Goal: Transaction & Acquisition: Purchase product/service

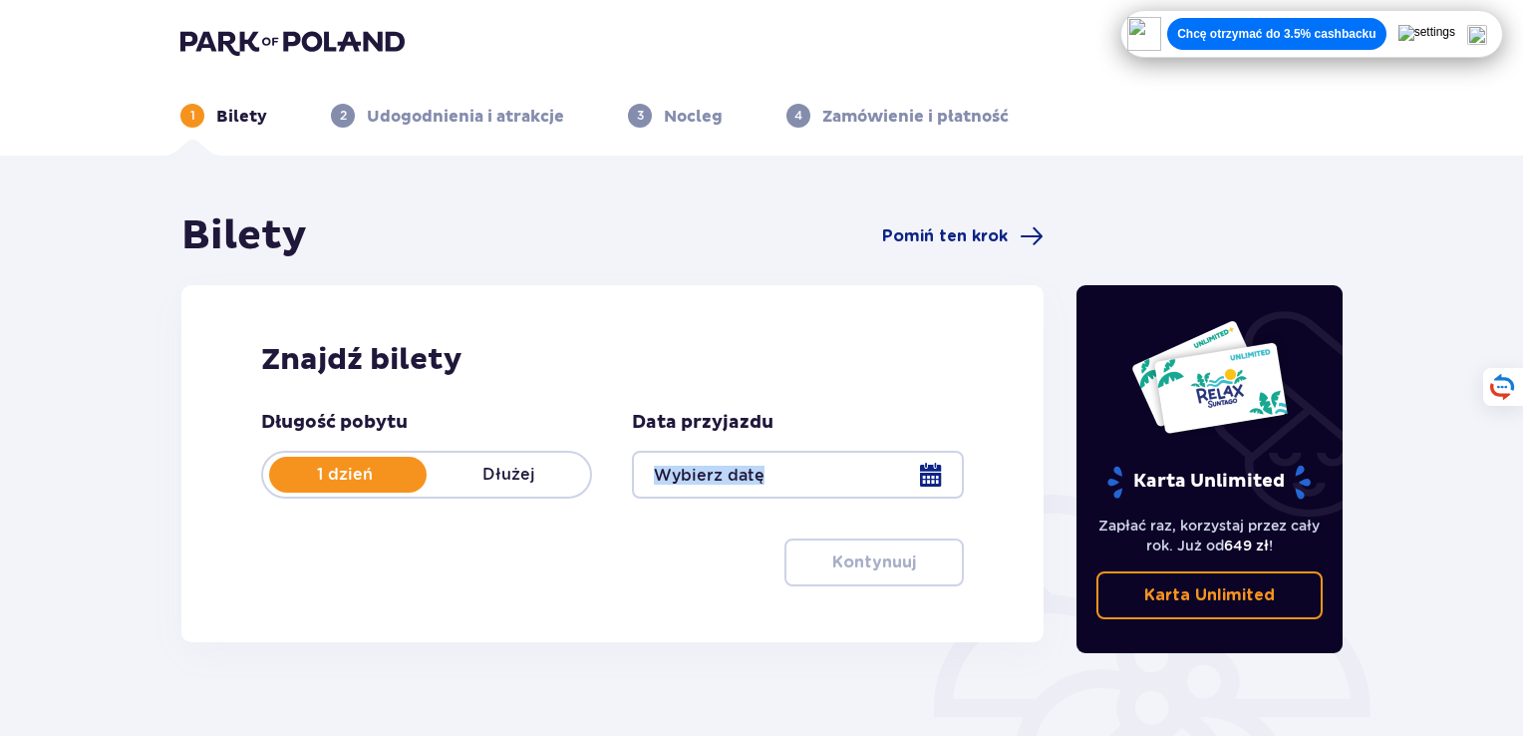
drag, startPoint x: 740, startPoint y: 501, endPoint x: 771, endPoint y: 478, distance: 38.5
click at [771, 478] on div "Długość pobytu 1 dzień Dłużej Data przyjazdu Kontynuuj Przejdź do konfiguracji …" at bounding box center [612, 498] width 703 height 175
click at [771, 478] on div at bounding box center [797, 475] width 331 height 48
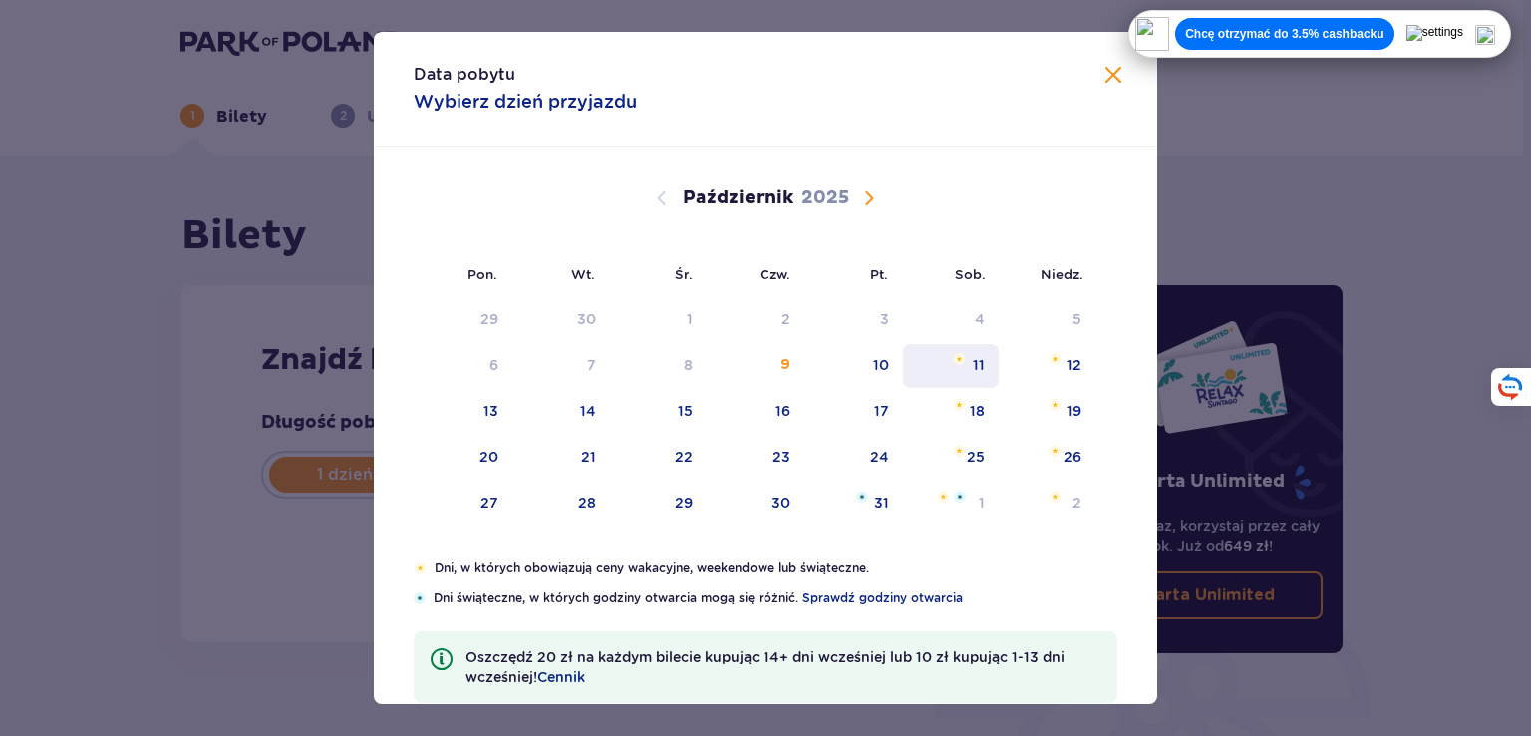
click at [975, 362] on div "11" at bounding box center [979, 365] width 12 height 20
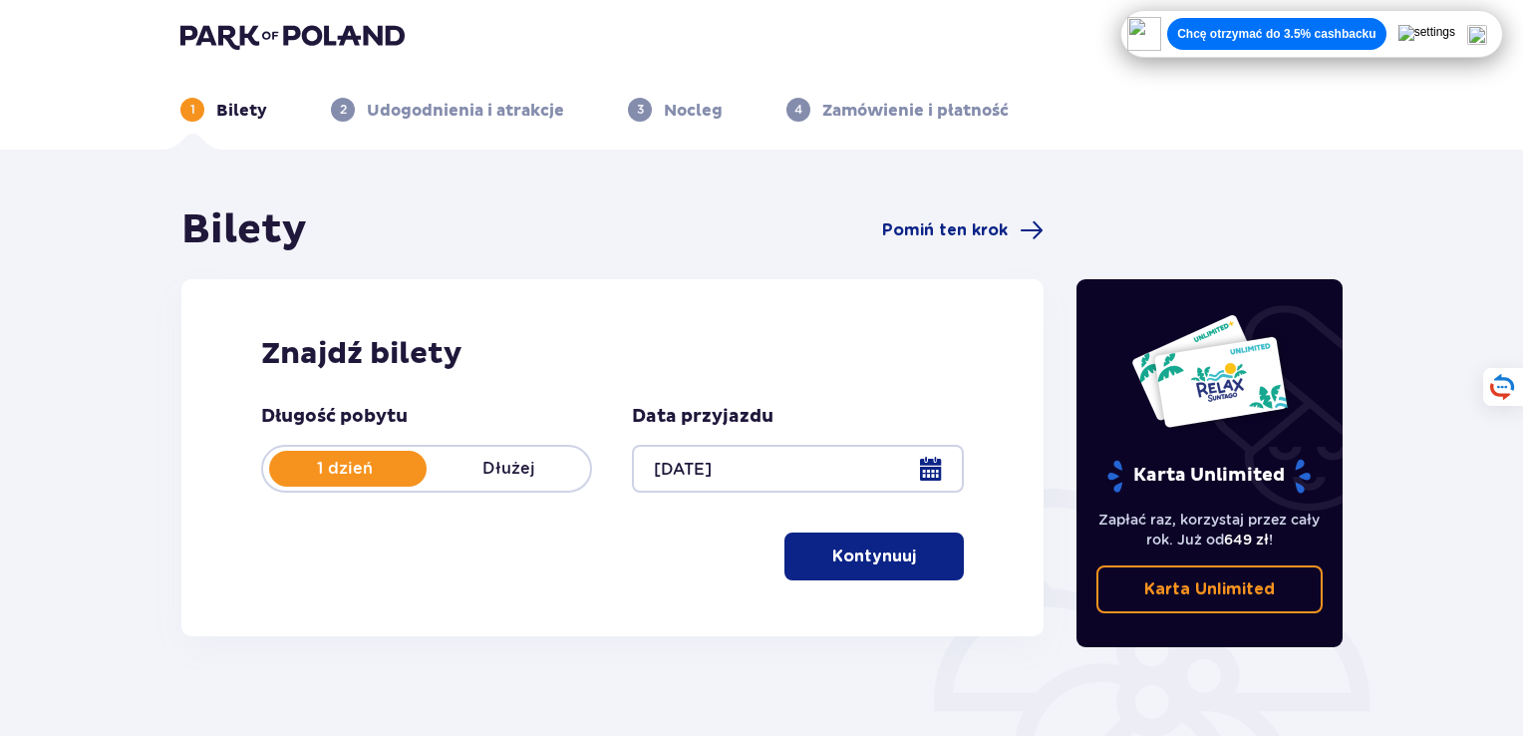
scroll to position [7, 0]
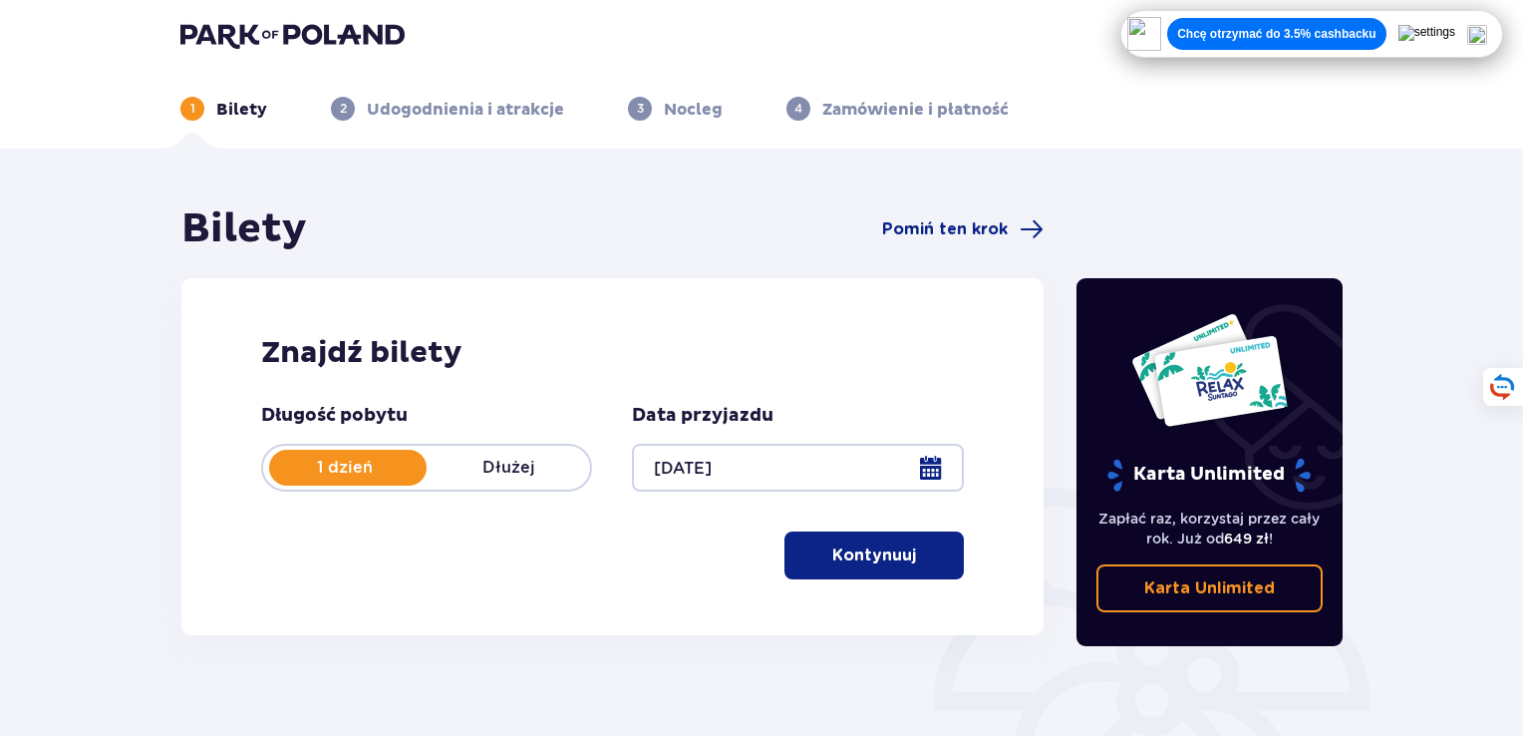
click at [851, 467] on div at bounding box center [797, 468] width 331 height 48
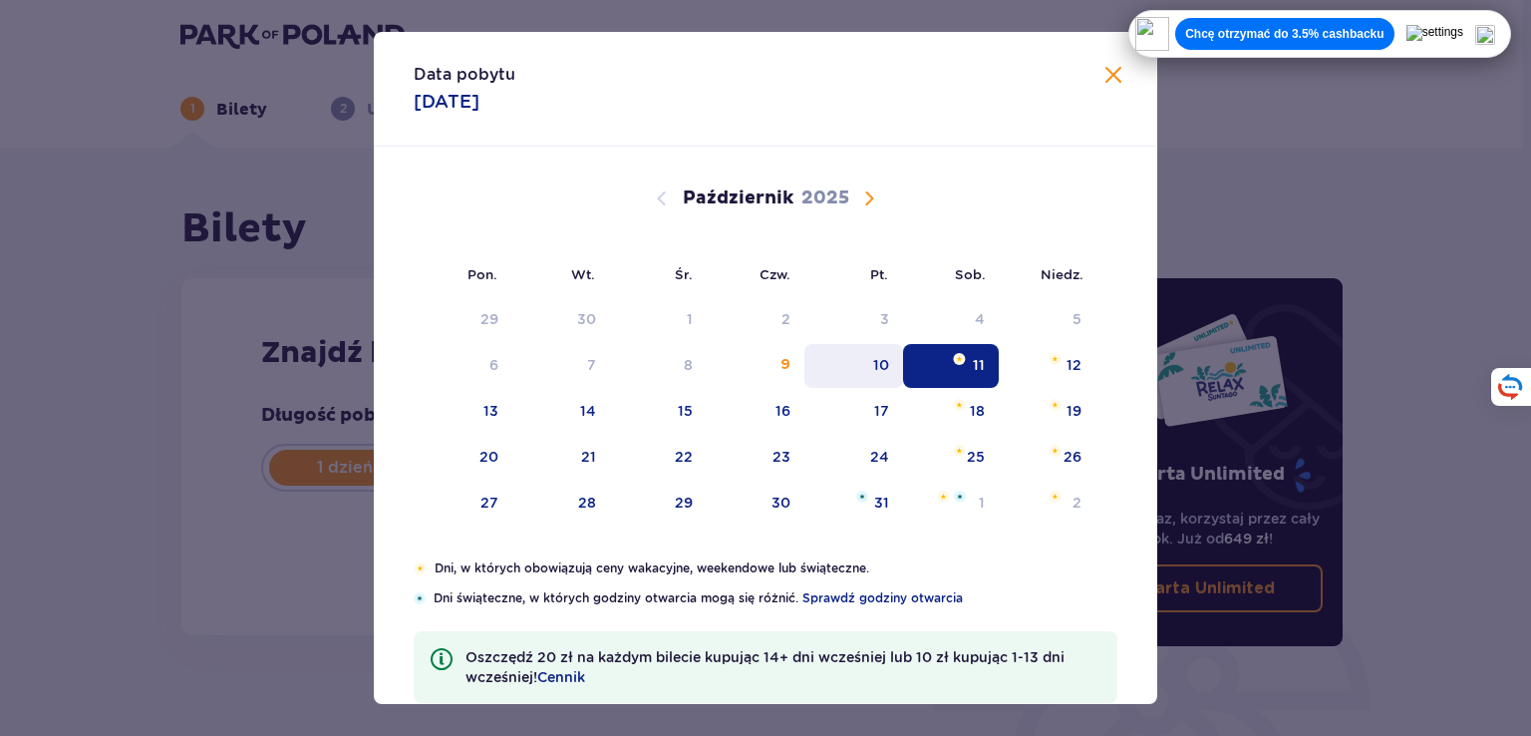
click at [877, 351] on div "10" at bounding box center [853, 366] width 99 height 44
type input "10.10.25"
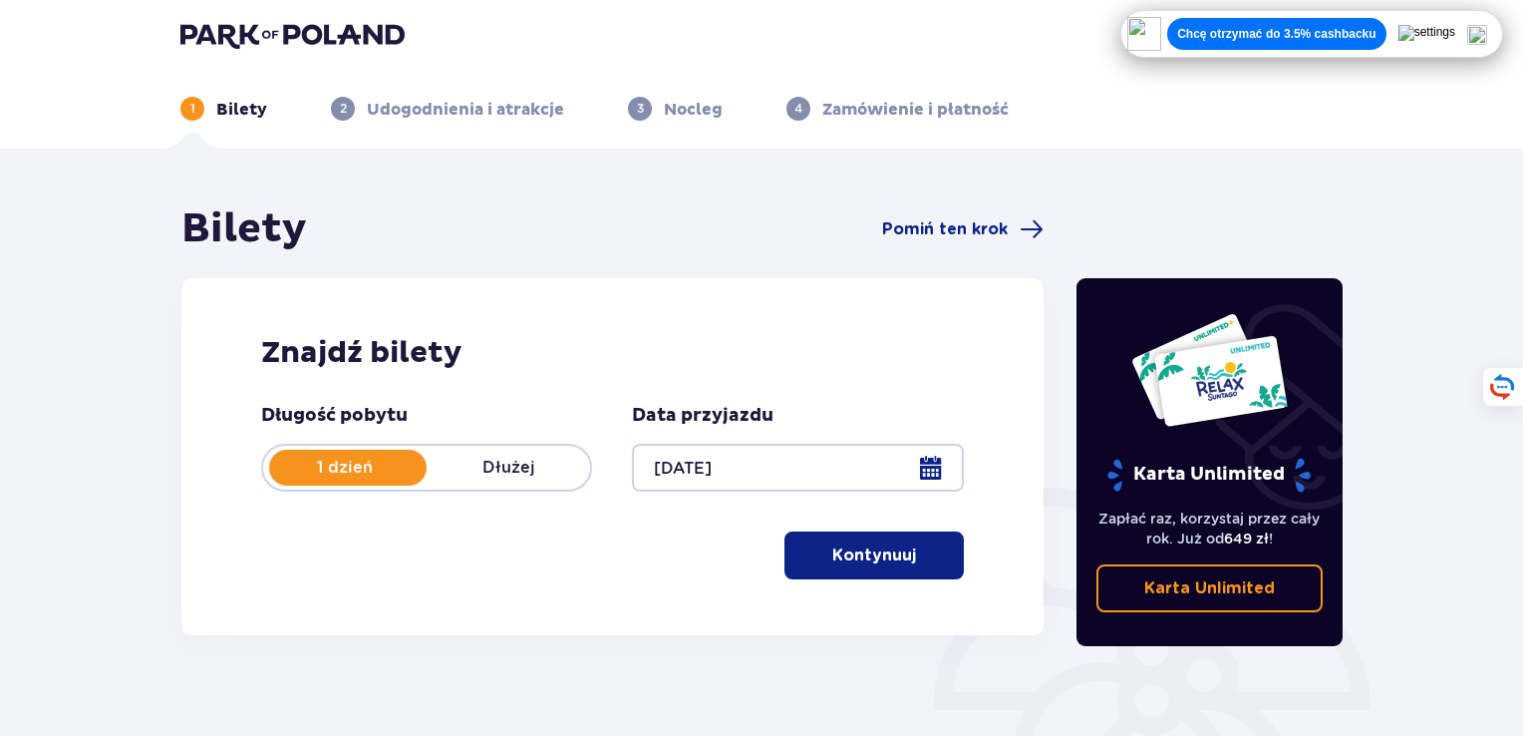
click at [852, 573] on button "Kontynuuj" at bounding box center [874, 555] width 179 height 48
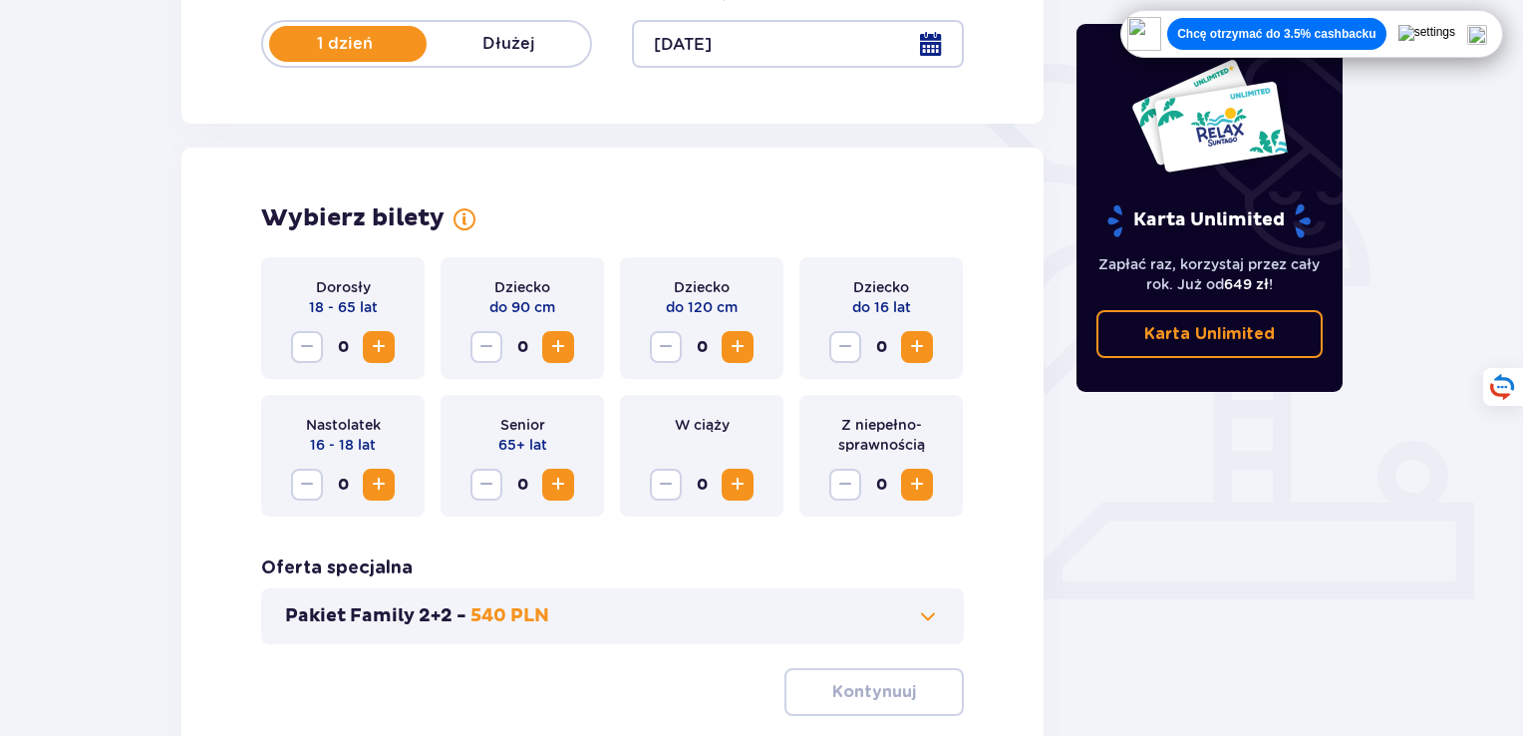
scroll to position [430, 0]
click at [376, 352] on span "Zwiększ" at bounding box center [379, 348] width 24 height 24
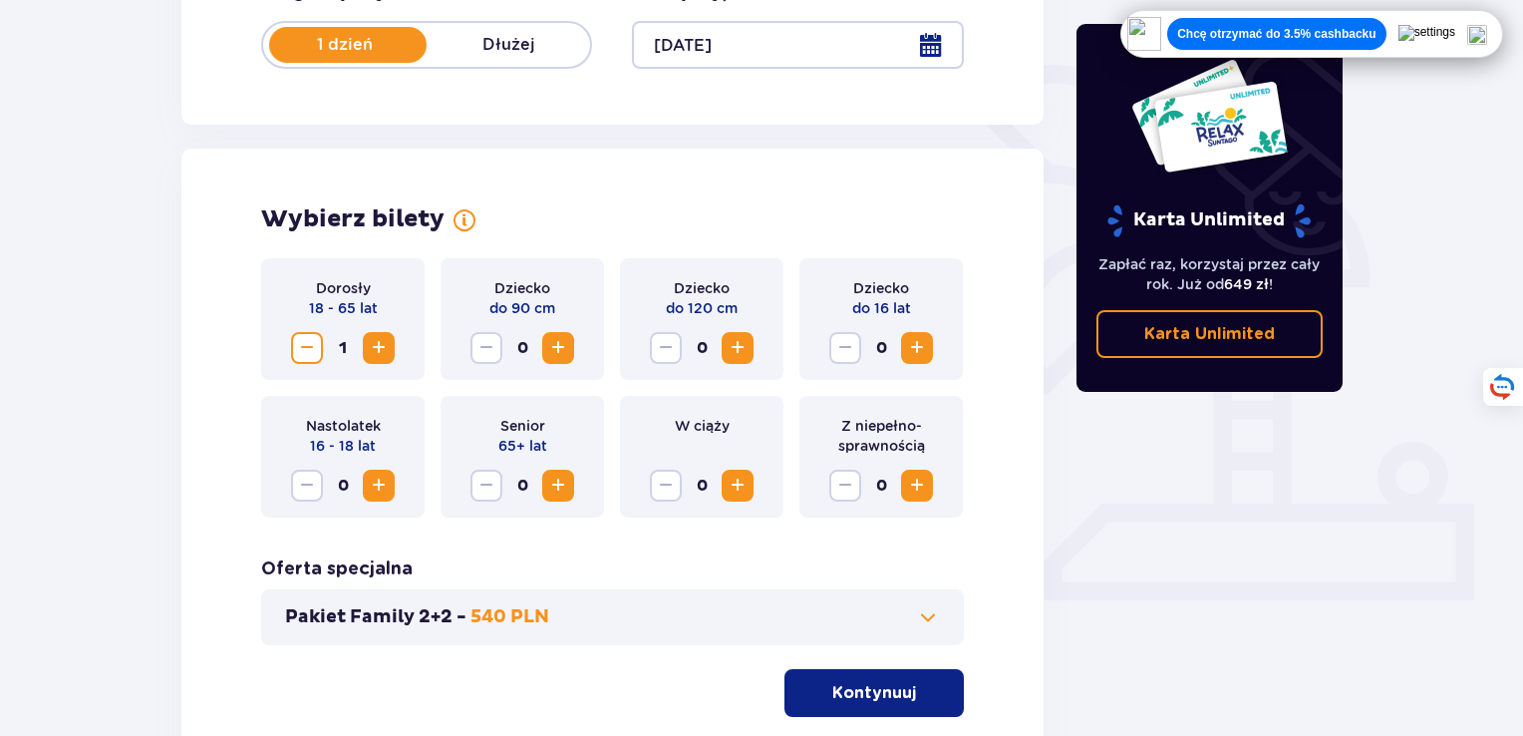
click at [376, 352] on span "Zwiększ" at bounding box center [379, 348] width 24 height 24
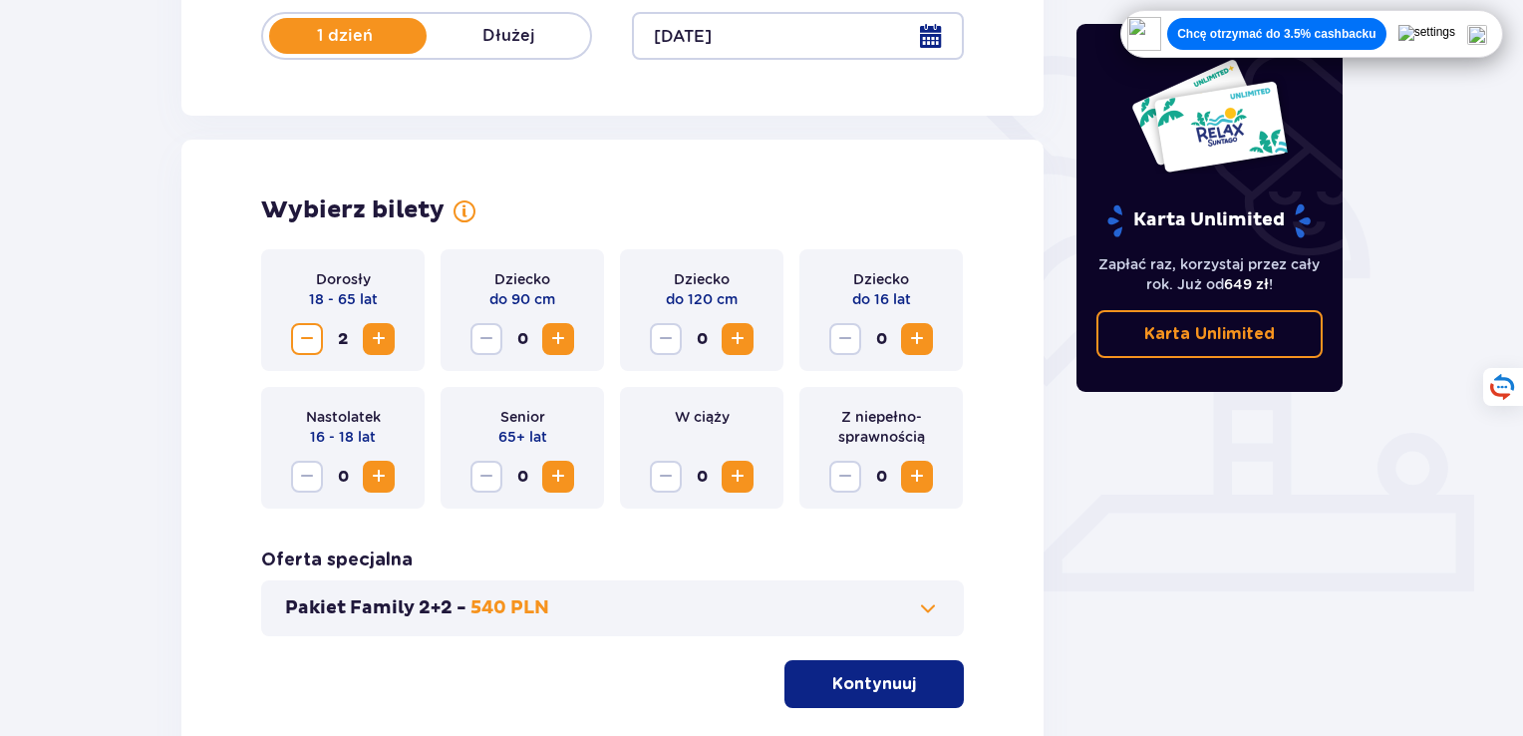
scroll to position [501, 0]
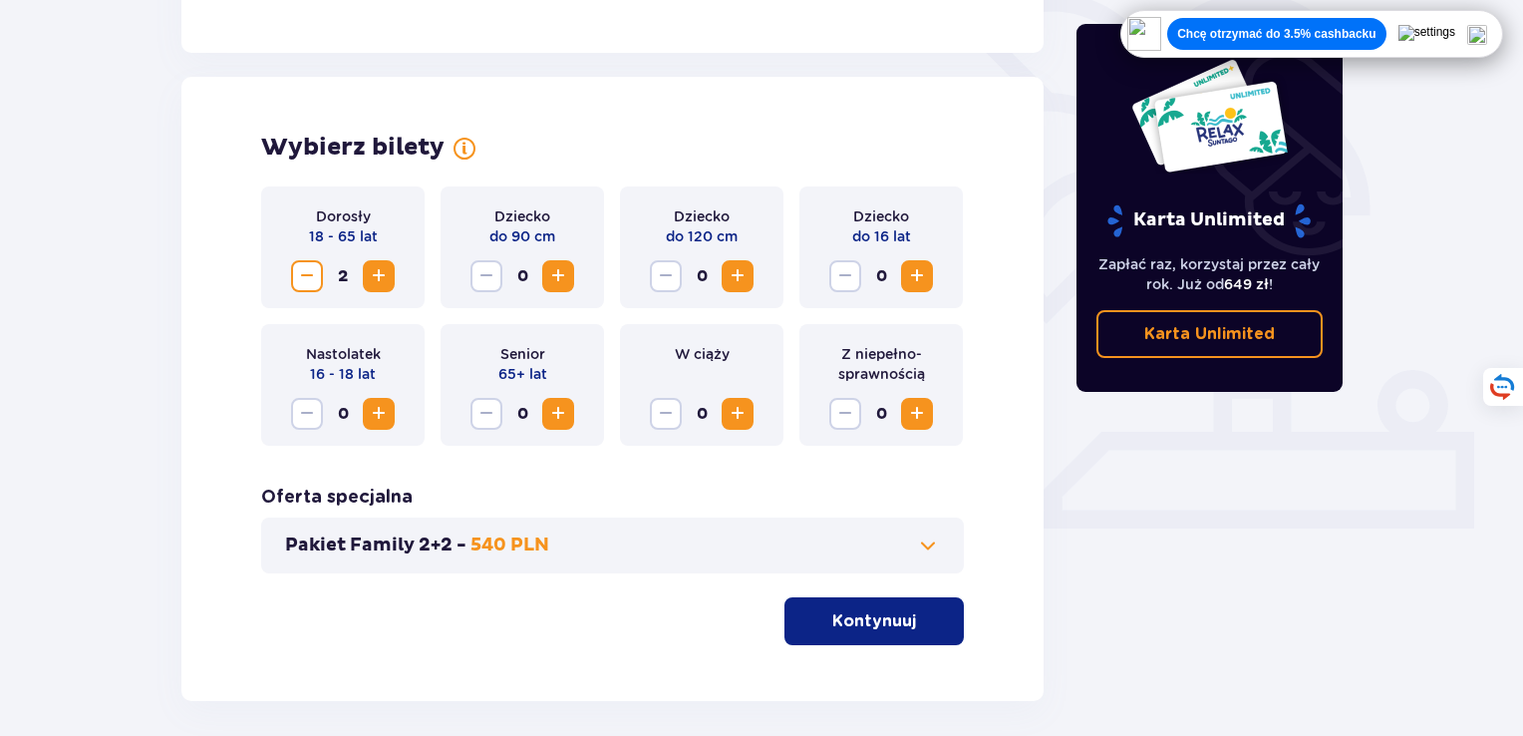
click at [897, 608] on button "Kontynuuj" at bounding box center [874, 621] width 179 height 48
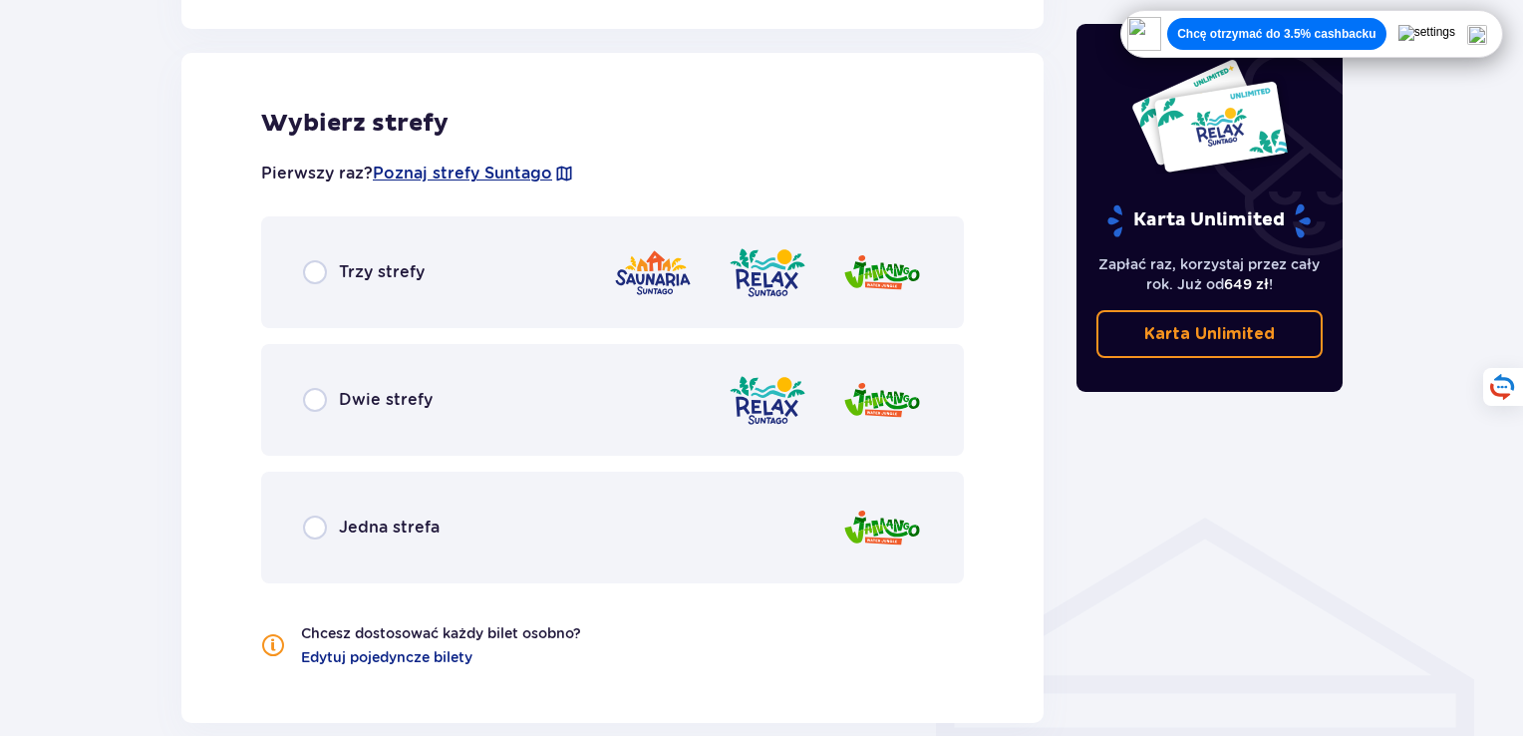
scroll to position [1106, 0]
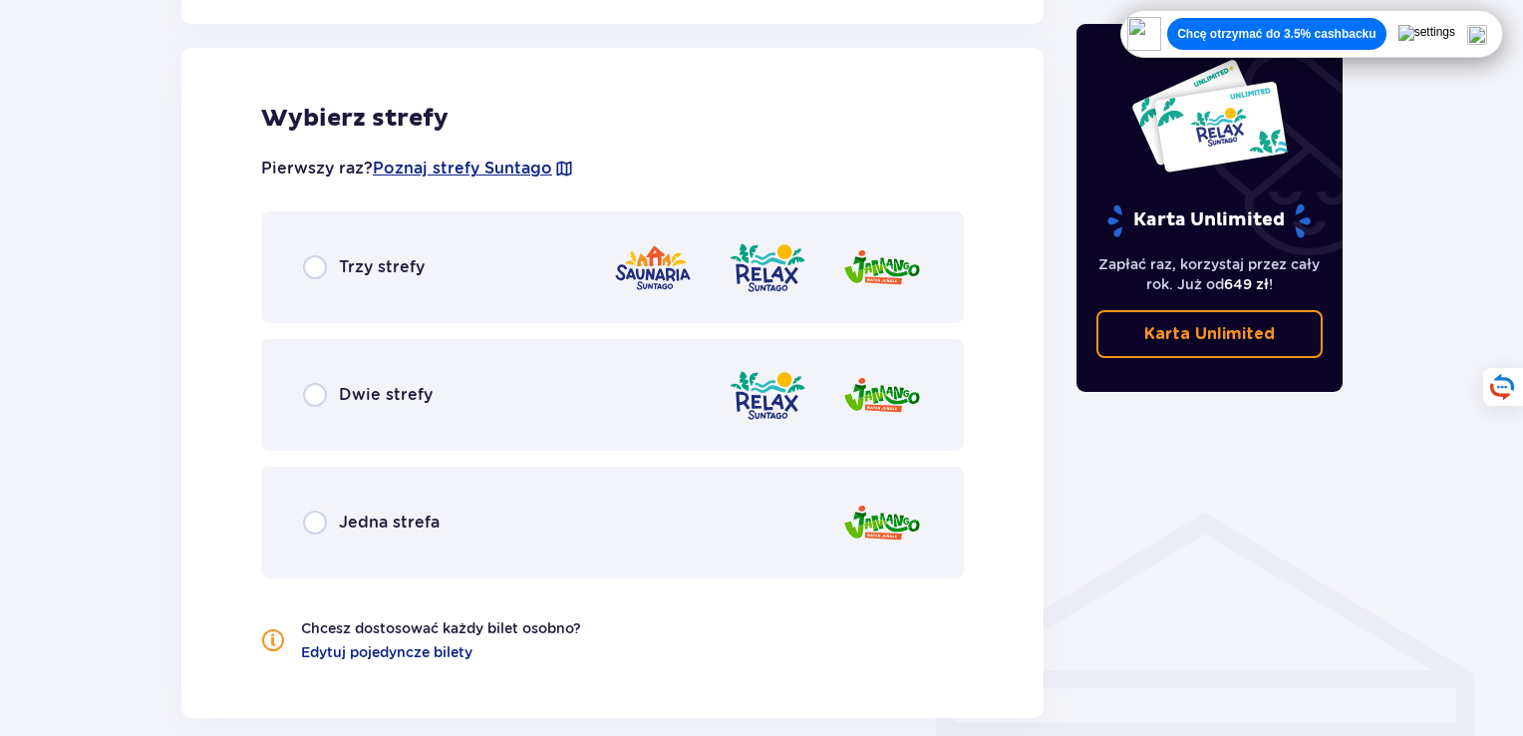
click at [328, 269] on div "Trzy strefy" at bounding box center [364, 267] width 122 height 24
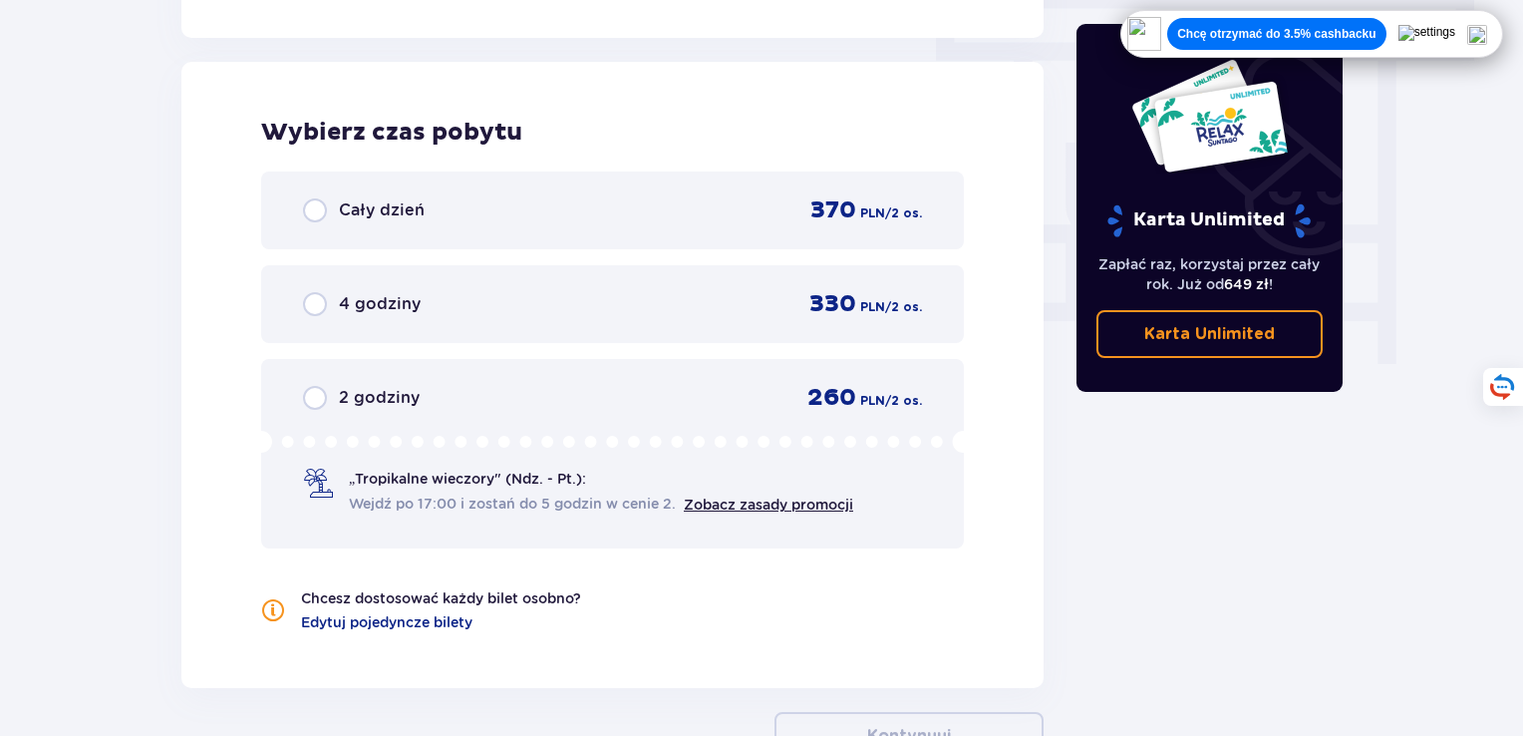
scroll to position [1800, 0]
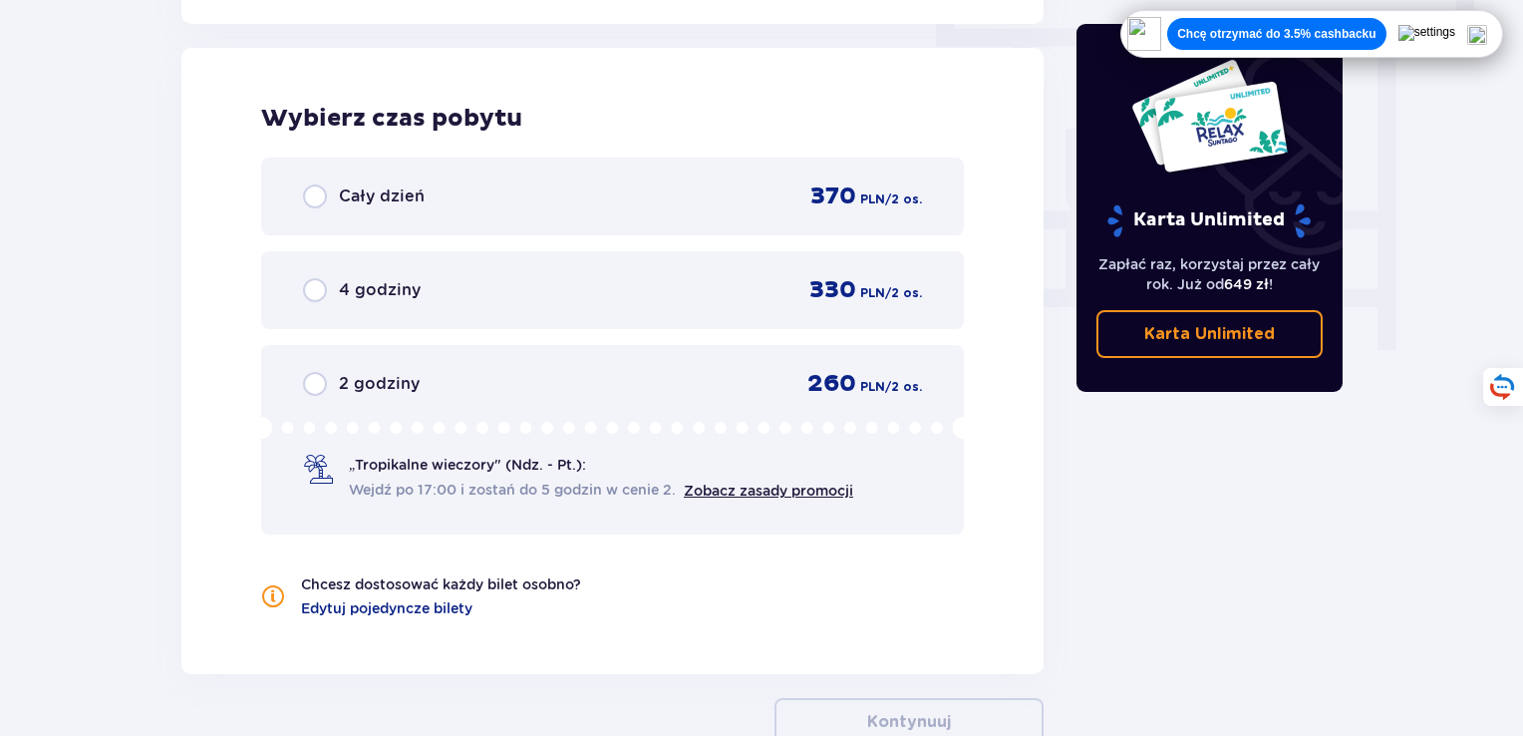
click at [314, 191] on input "radio" at bounding box center [315, 196] width 24 height 24
radio input "true"
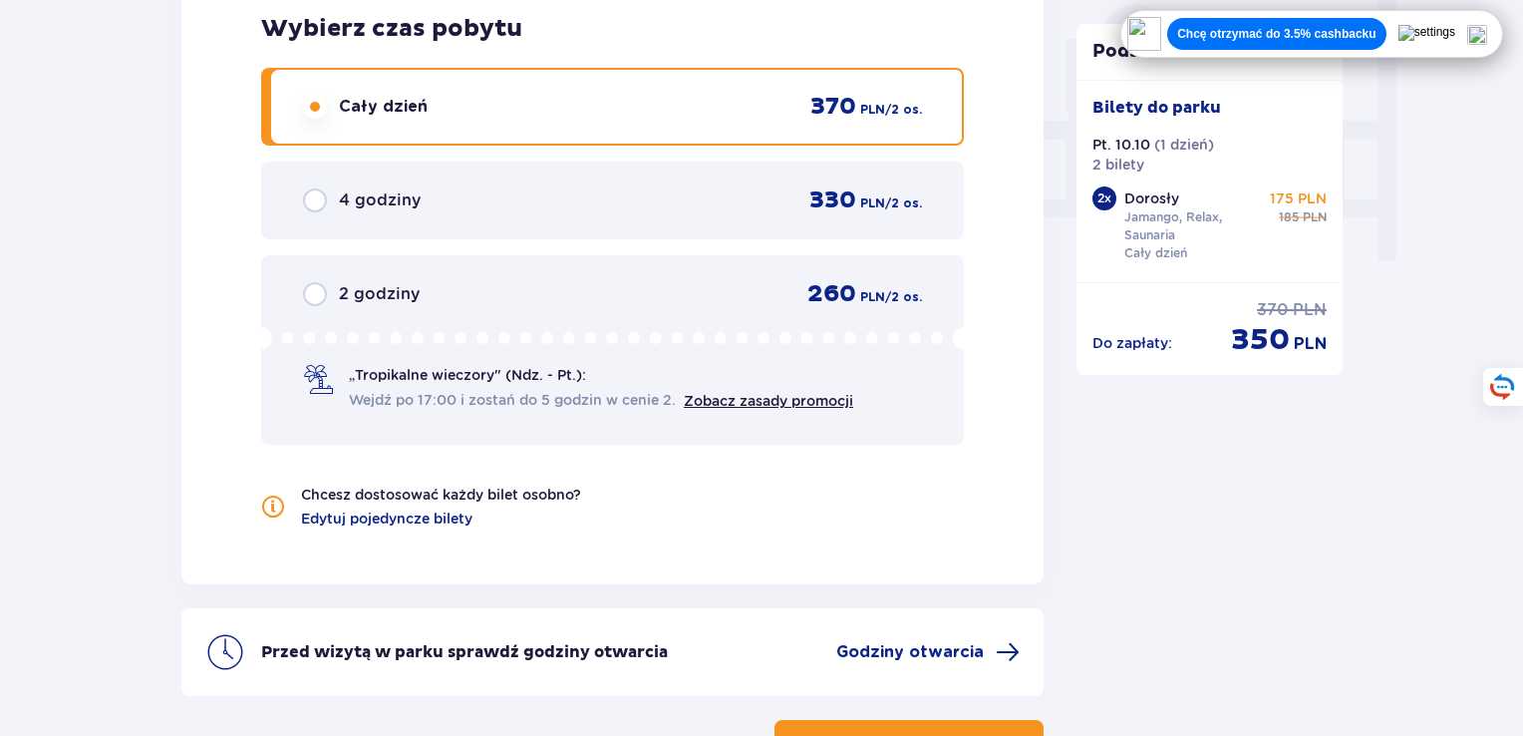
scroll to position [1889, 0]
click at [401, 517] on span "Edytuj pojedyncze bilety" at bounding box center [386, 519] width 171 height 20
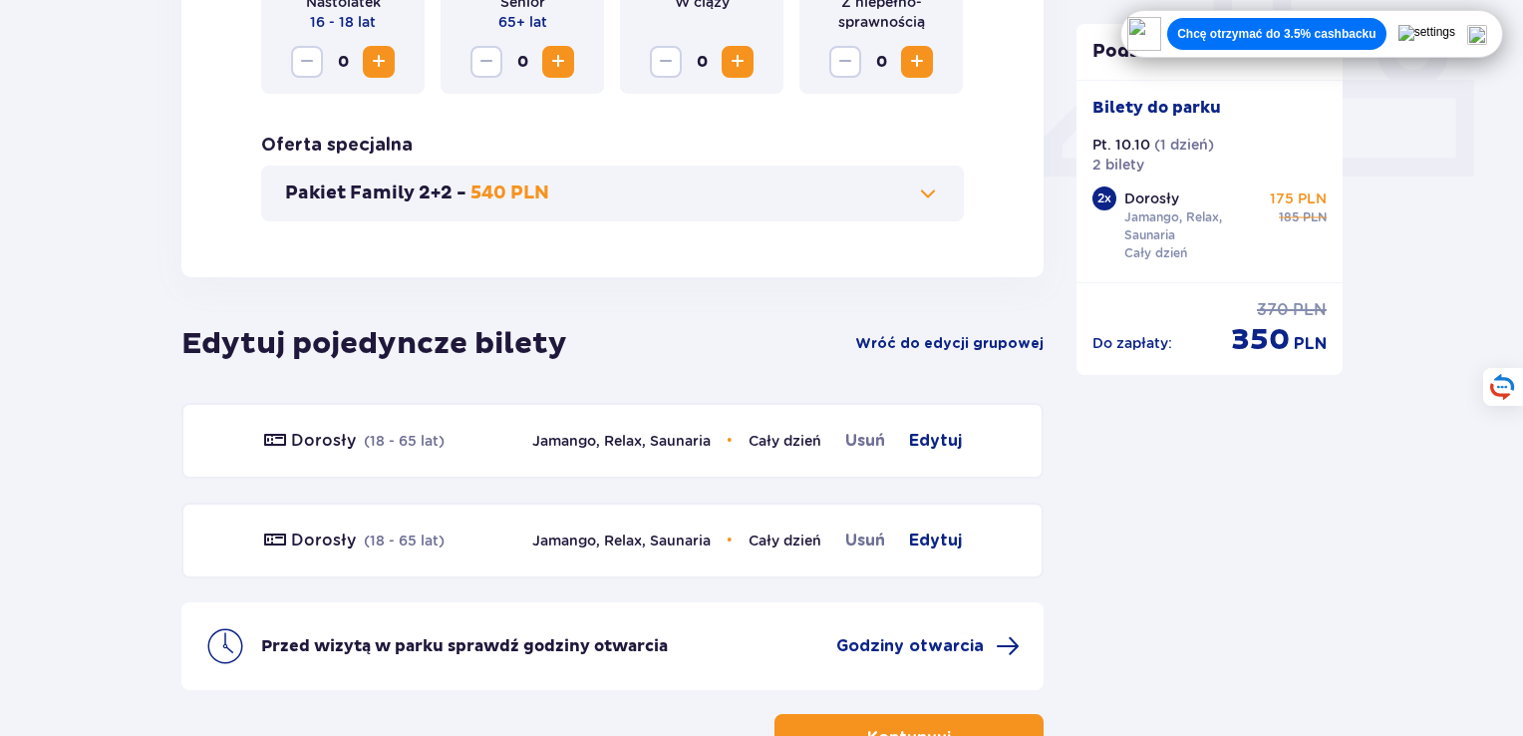
scroll to position [997, 0]
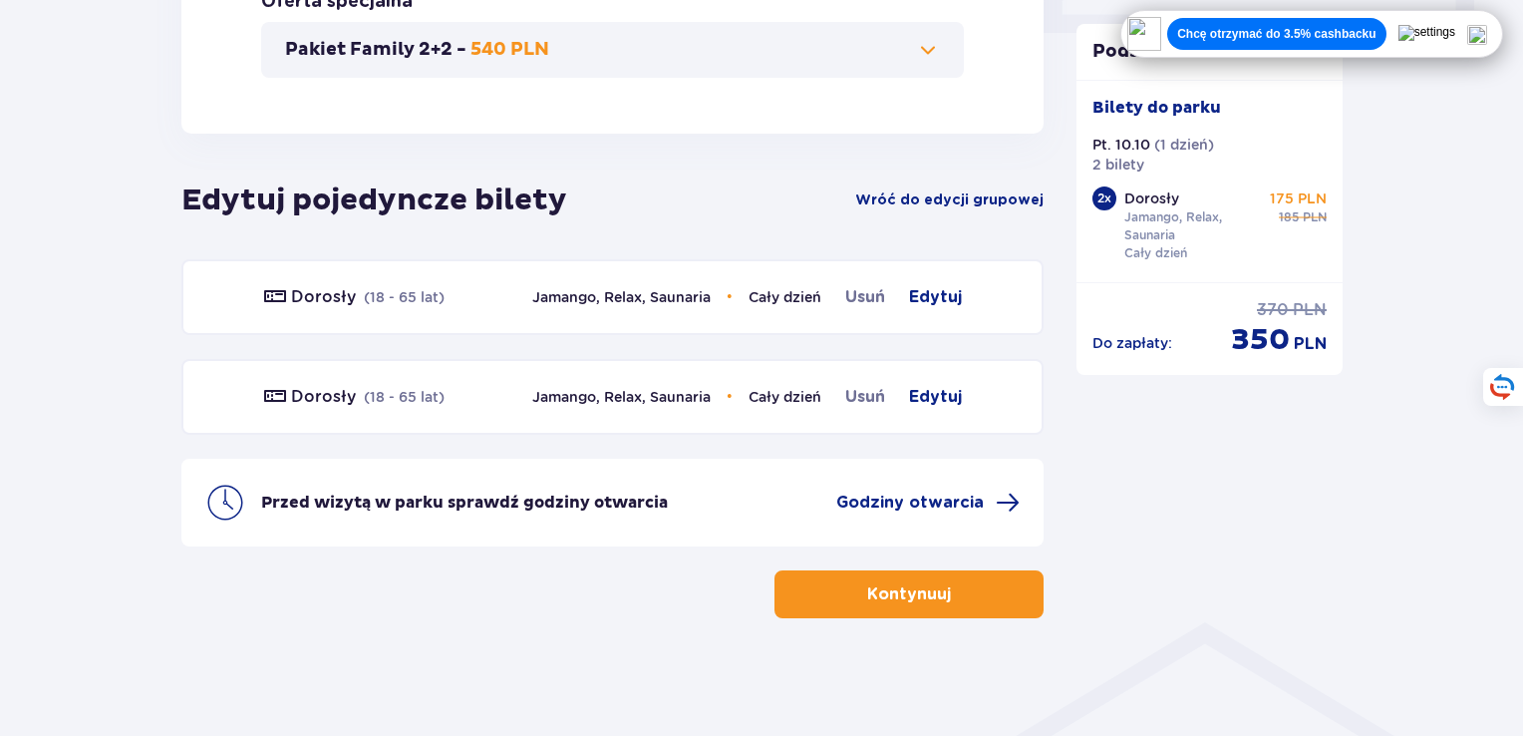
click at [871, 583] on p "Kontynuuj" at bounding box center [909, 594] width 84 height 22
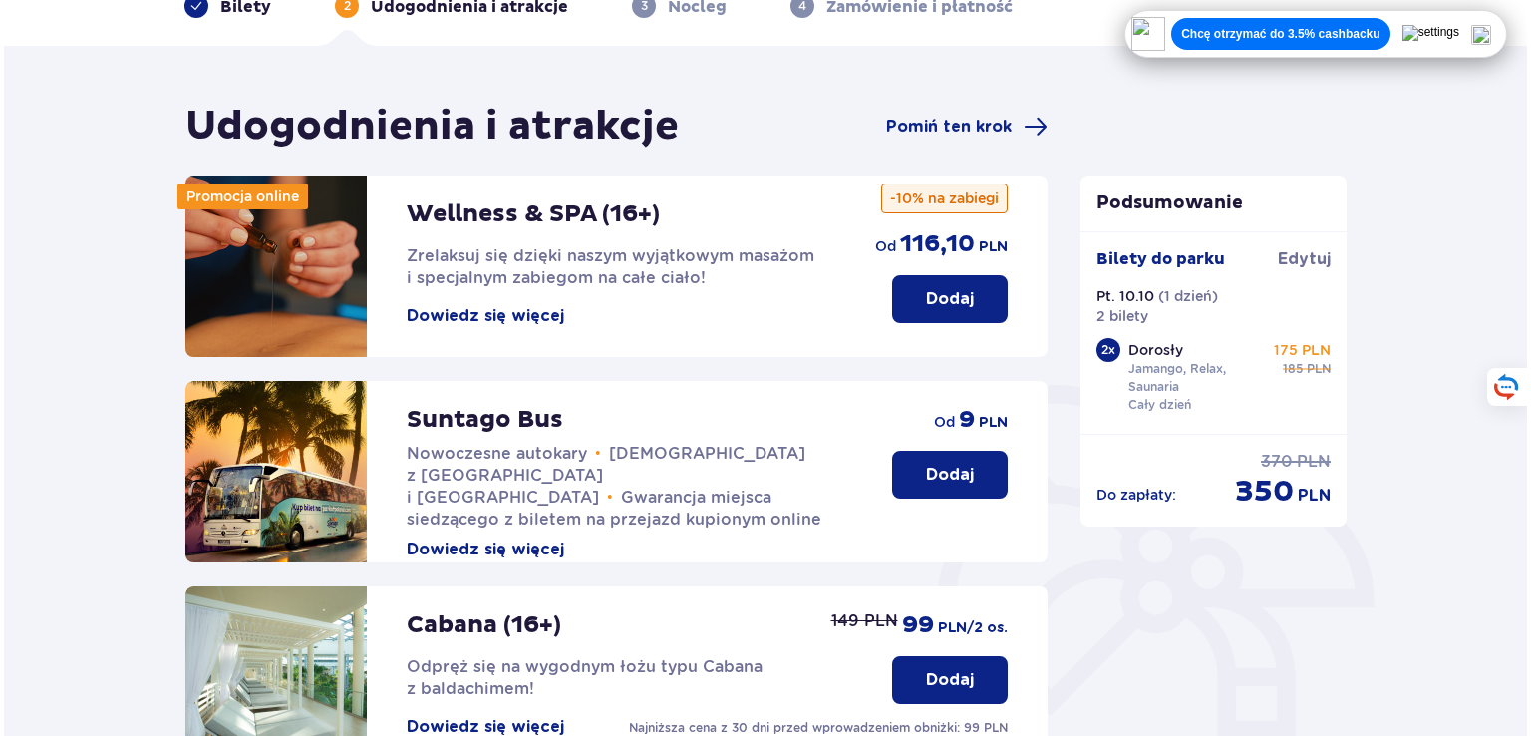
scroll to position [107, 0]
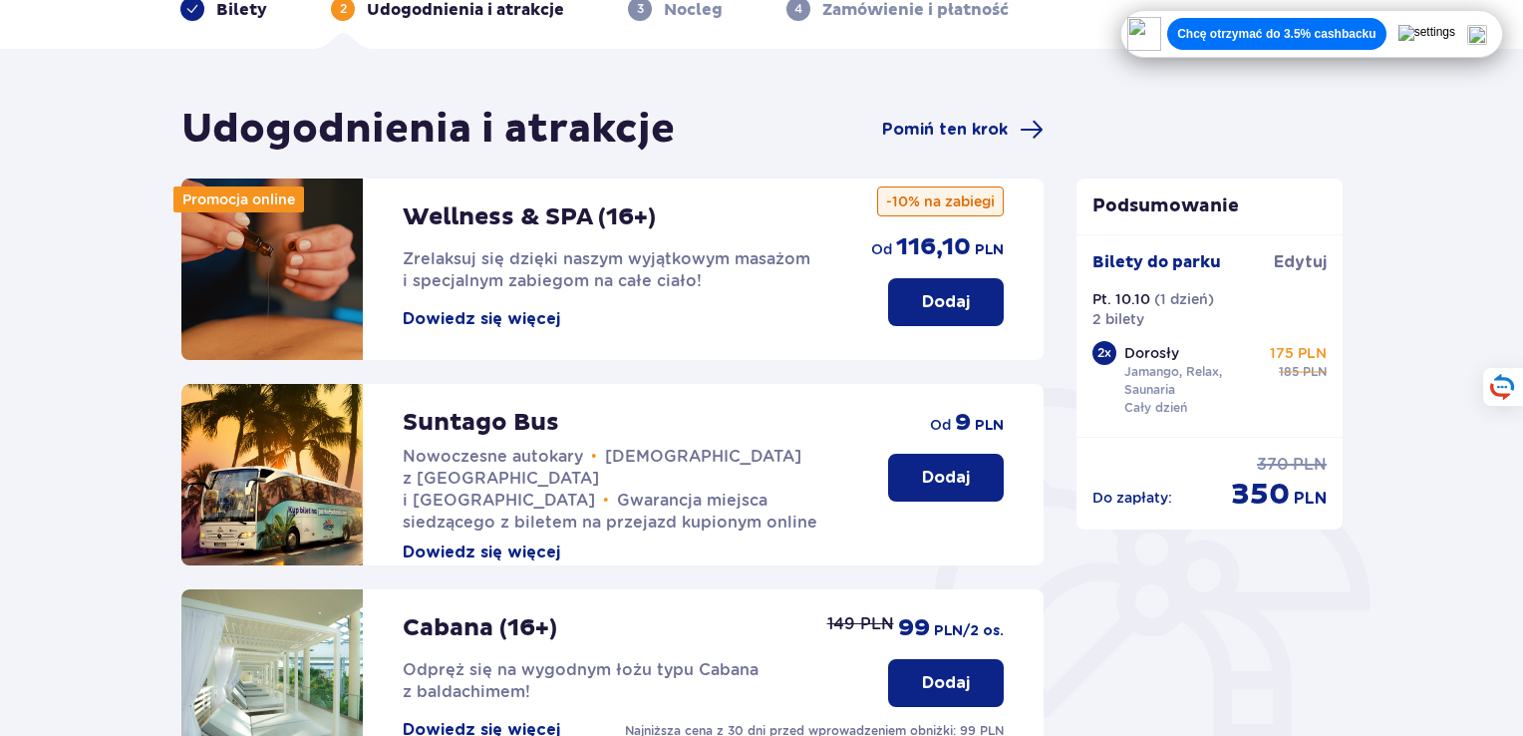
drag, startPoint x: 499, startPoint y: 318, endPoint x: 459, endPoint y: 312, distance: 41.3
click at [459, 312] on button "Dowiedz się więcej" at bounding box center [482, 319] width 158 height 22
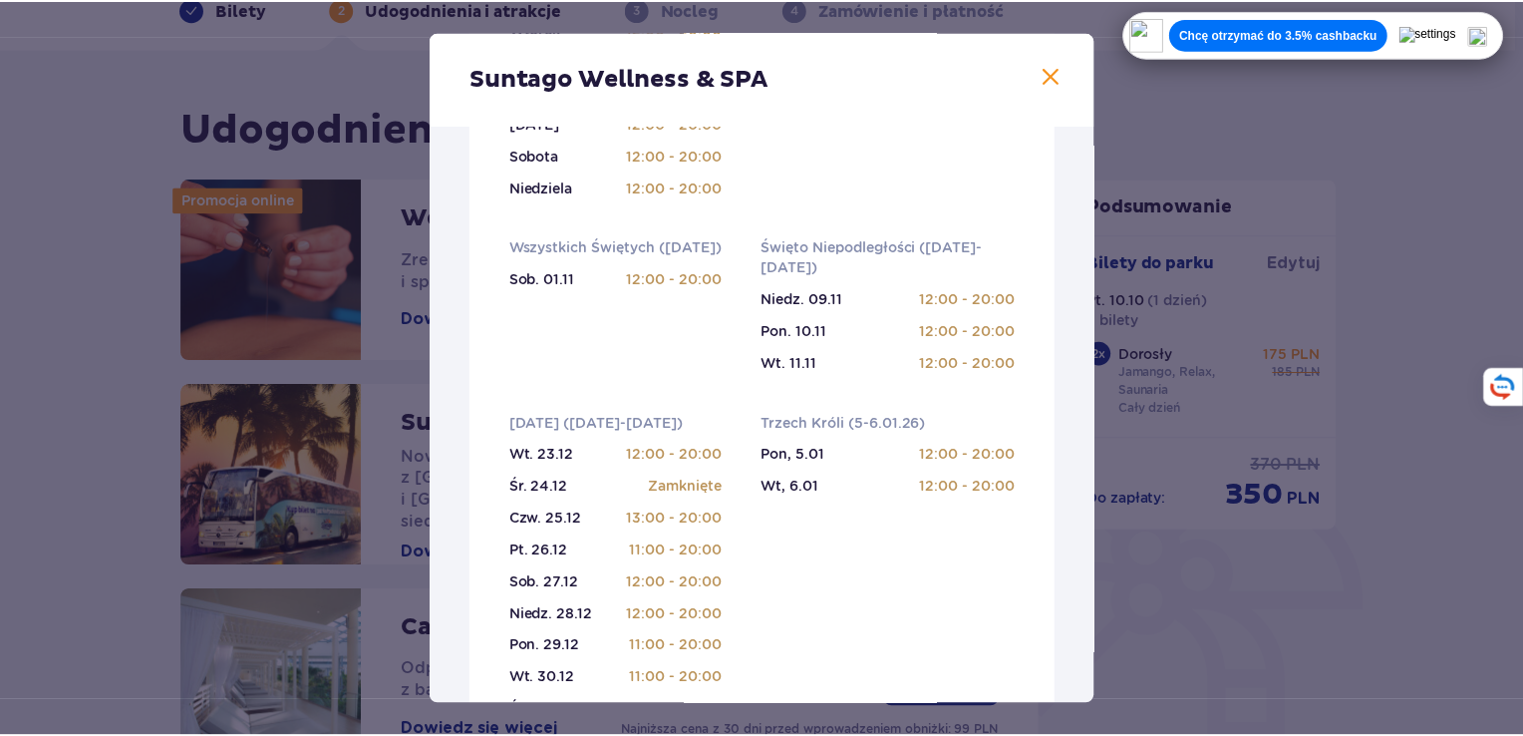
scroll to position [642, 0]
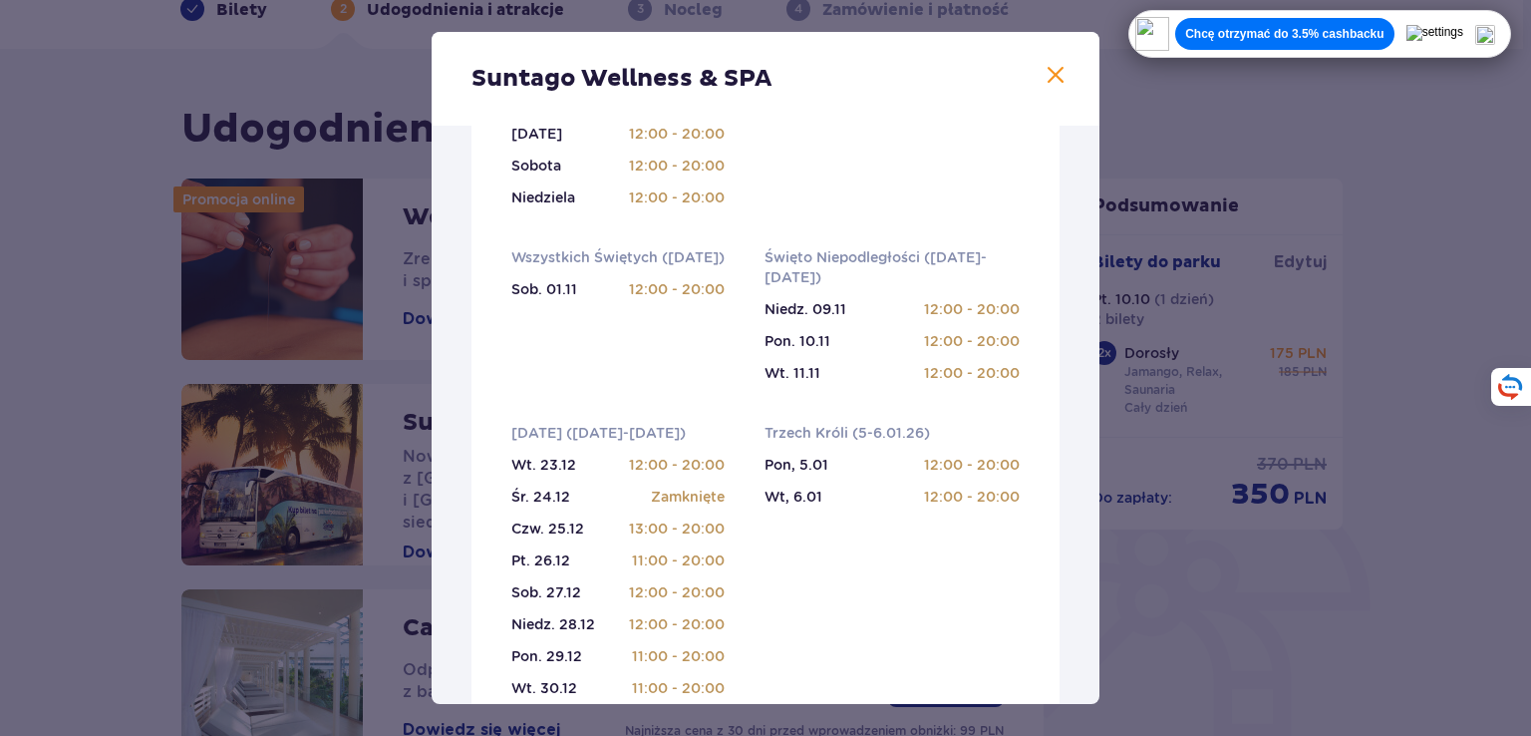
click at [1049, 73] on span at bounding box center [1056, 76] width 24 height 24
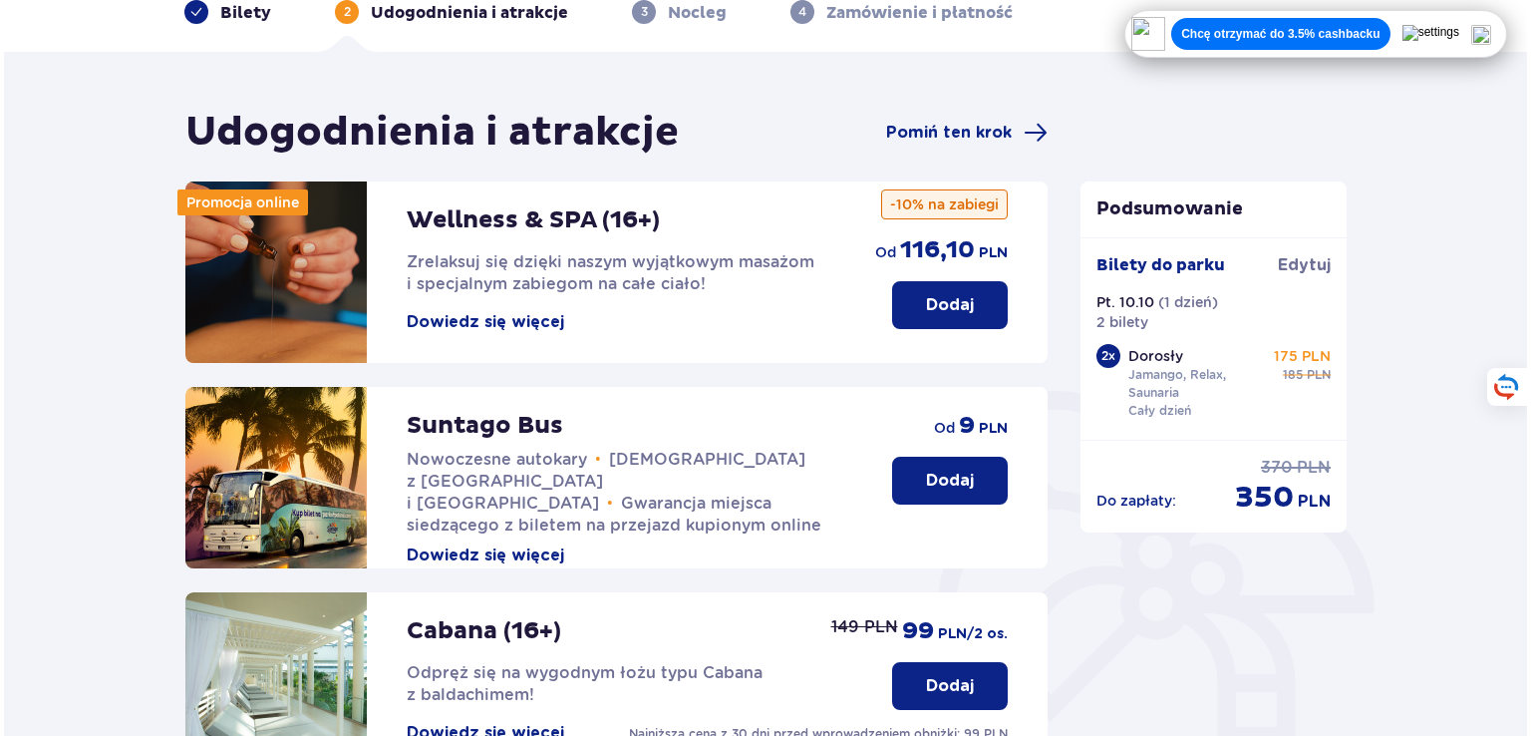
scroll to position [102, 0]
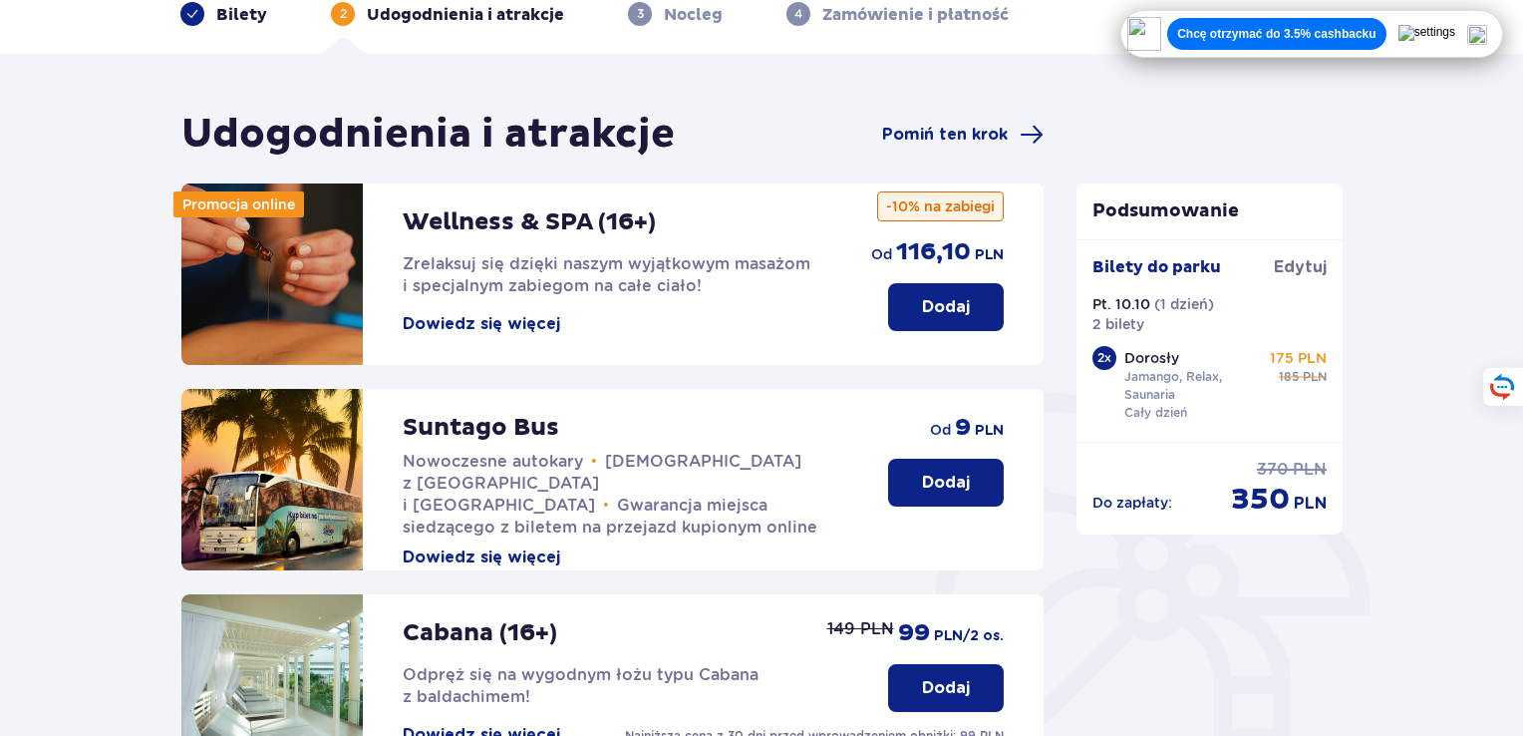
click at [482, 329] on button "Dowiedz się więcej" at bounding box center [482, 324] width 158 height 22
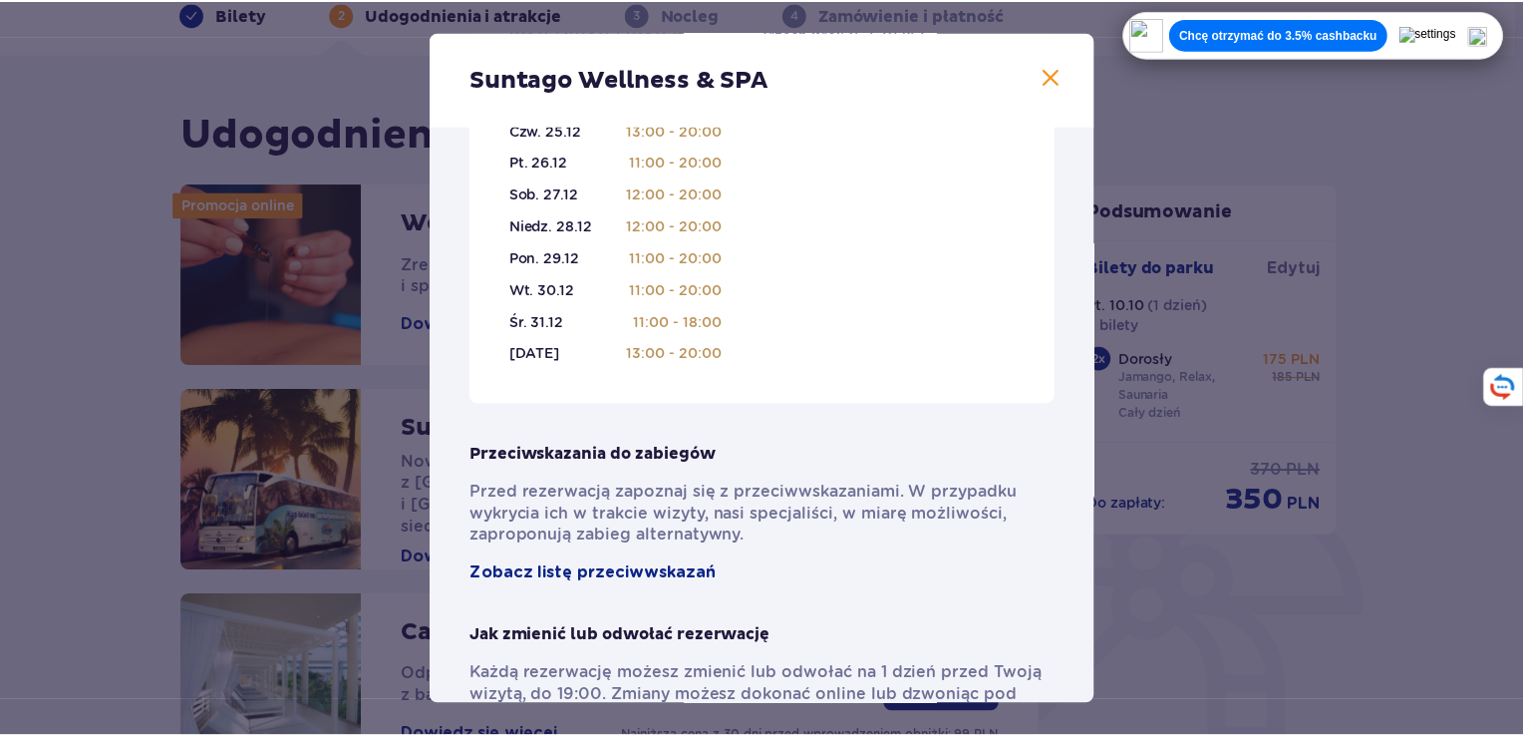
scroll to position [1420, 0]
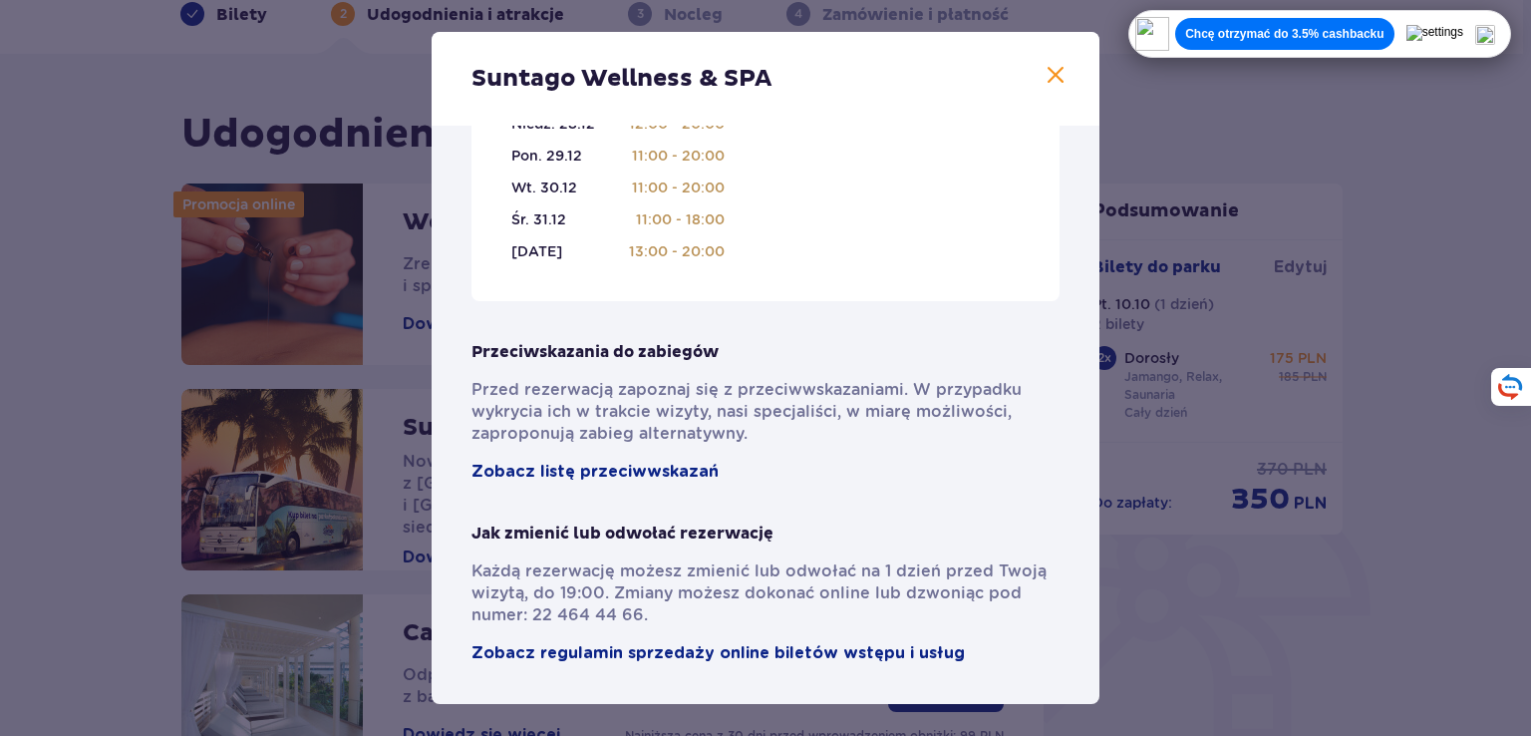
click at [1049, 80] on span at bounding box center [1056, 76] width 24 height 24
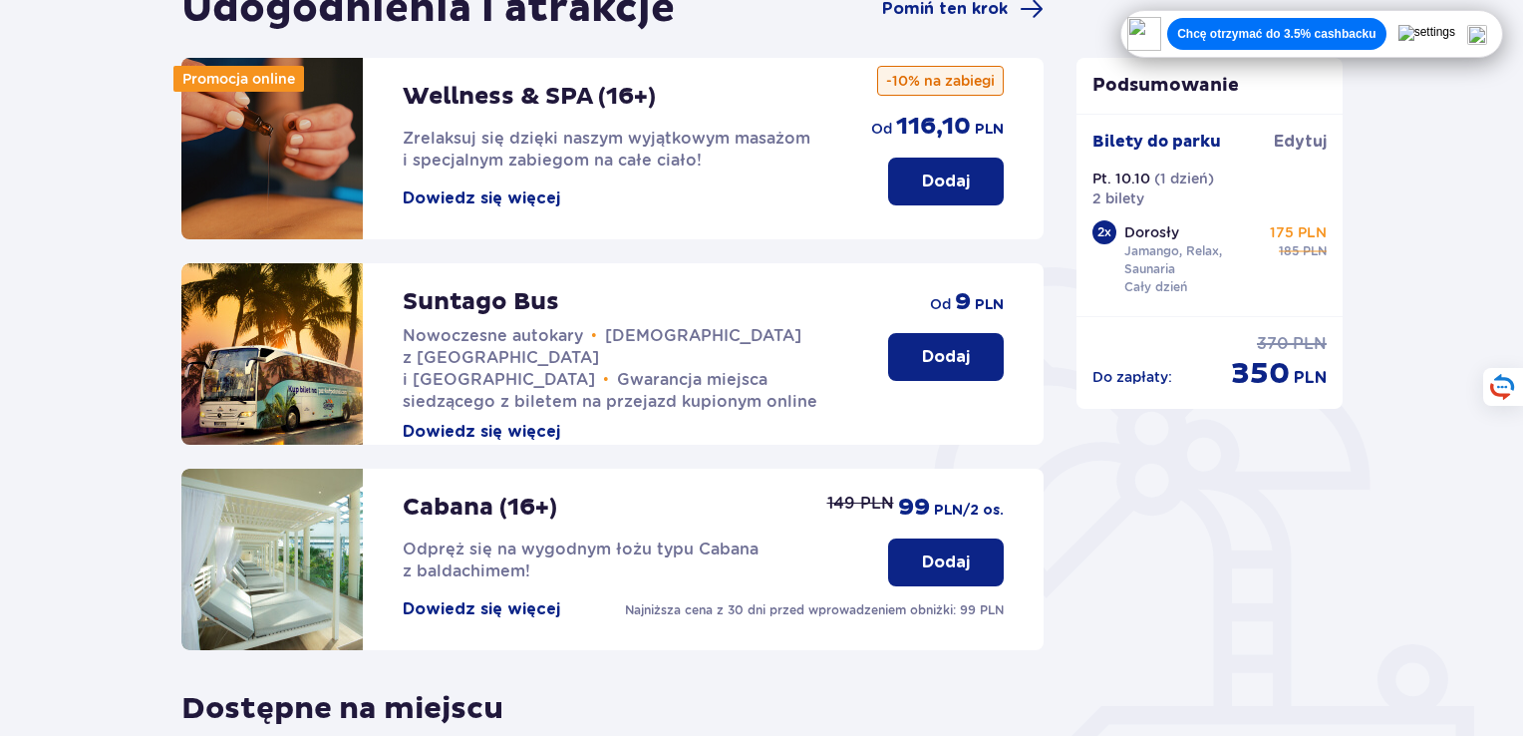
scroll to position [616, 0]
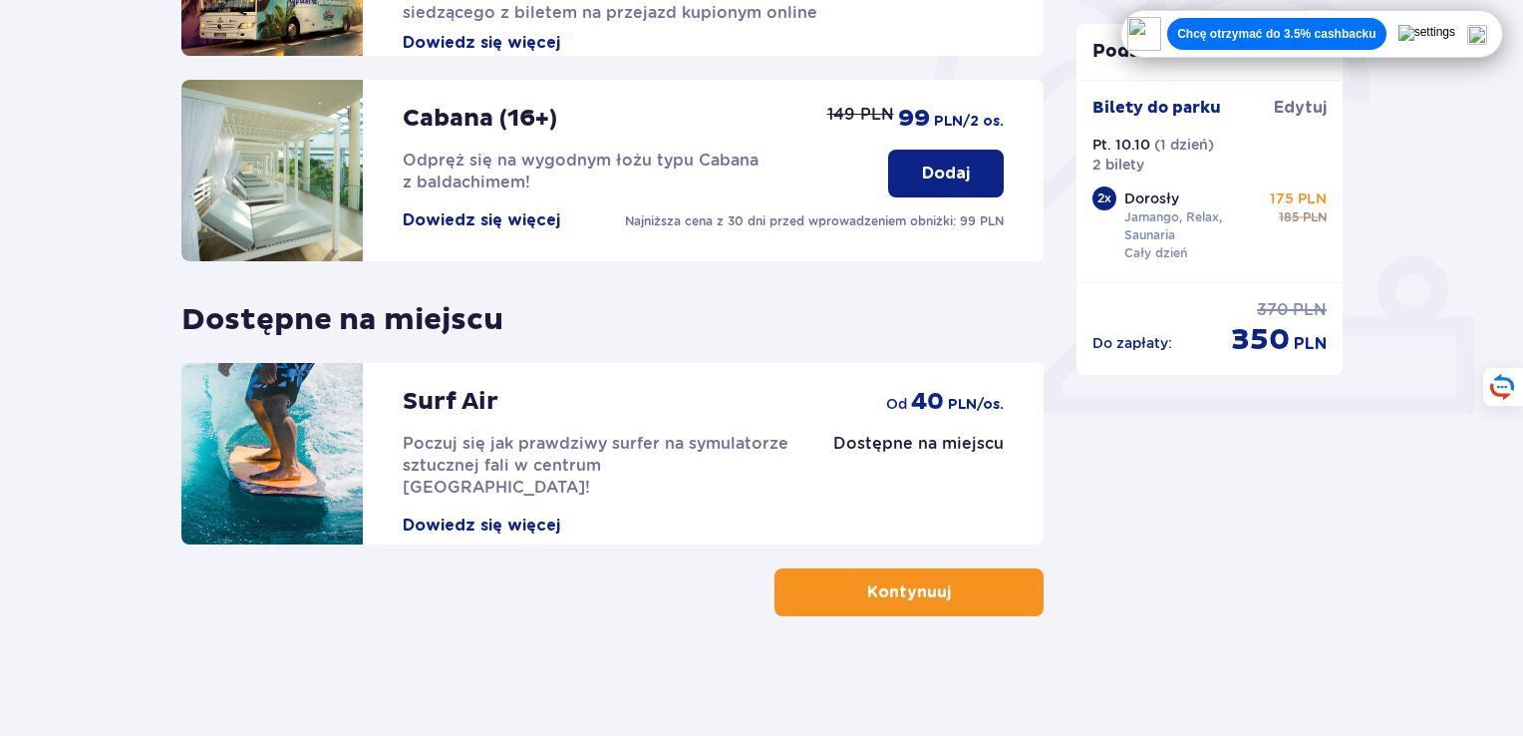
click at [906, 591] on p "Kontynuuj" at bounding box center [909, 592] width 84 height 22
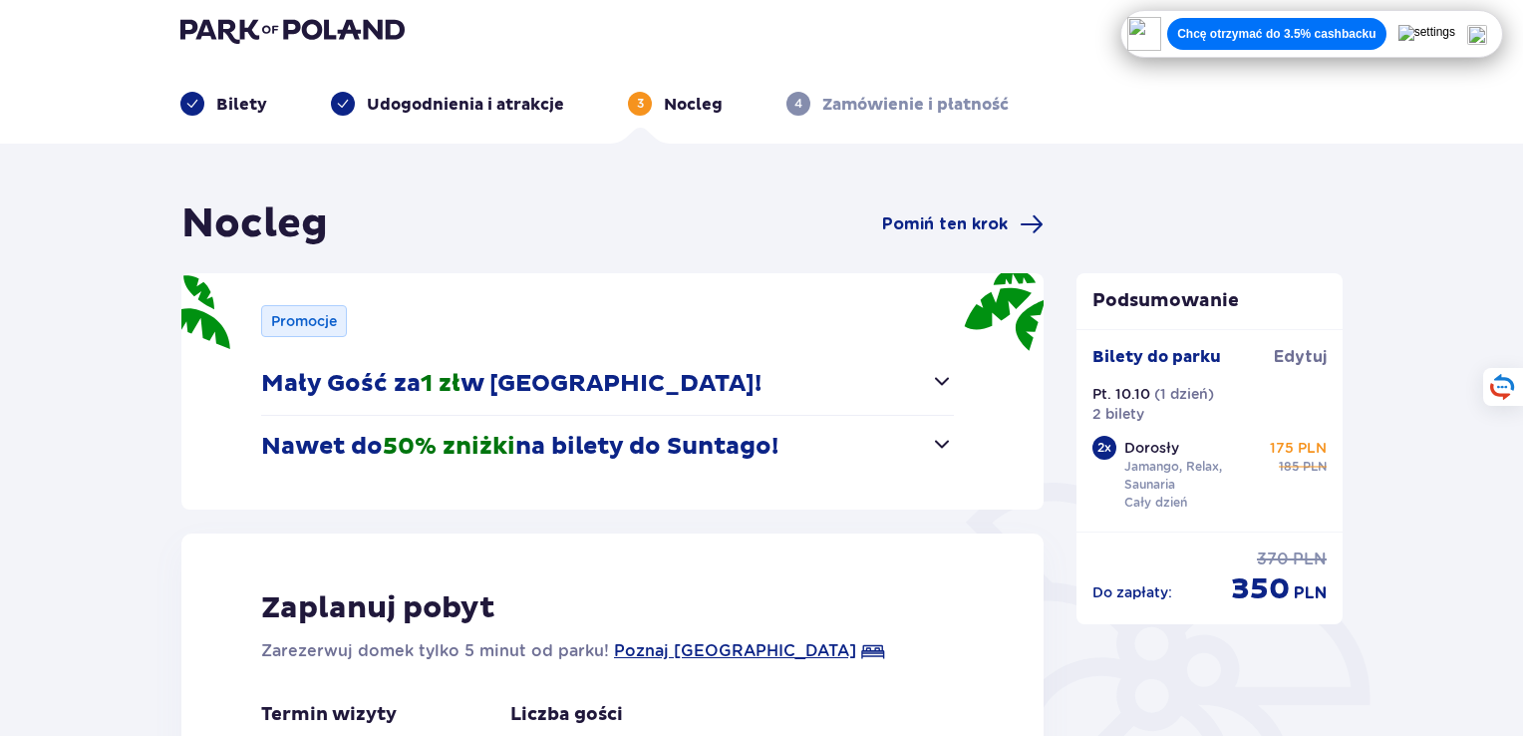
scroll to position [12, 0]
click at [942, 455] on span "button" at bounding box center [942, 444] width 24 height 24
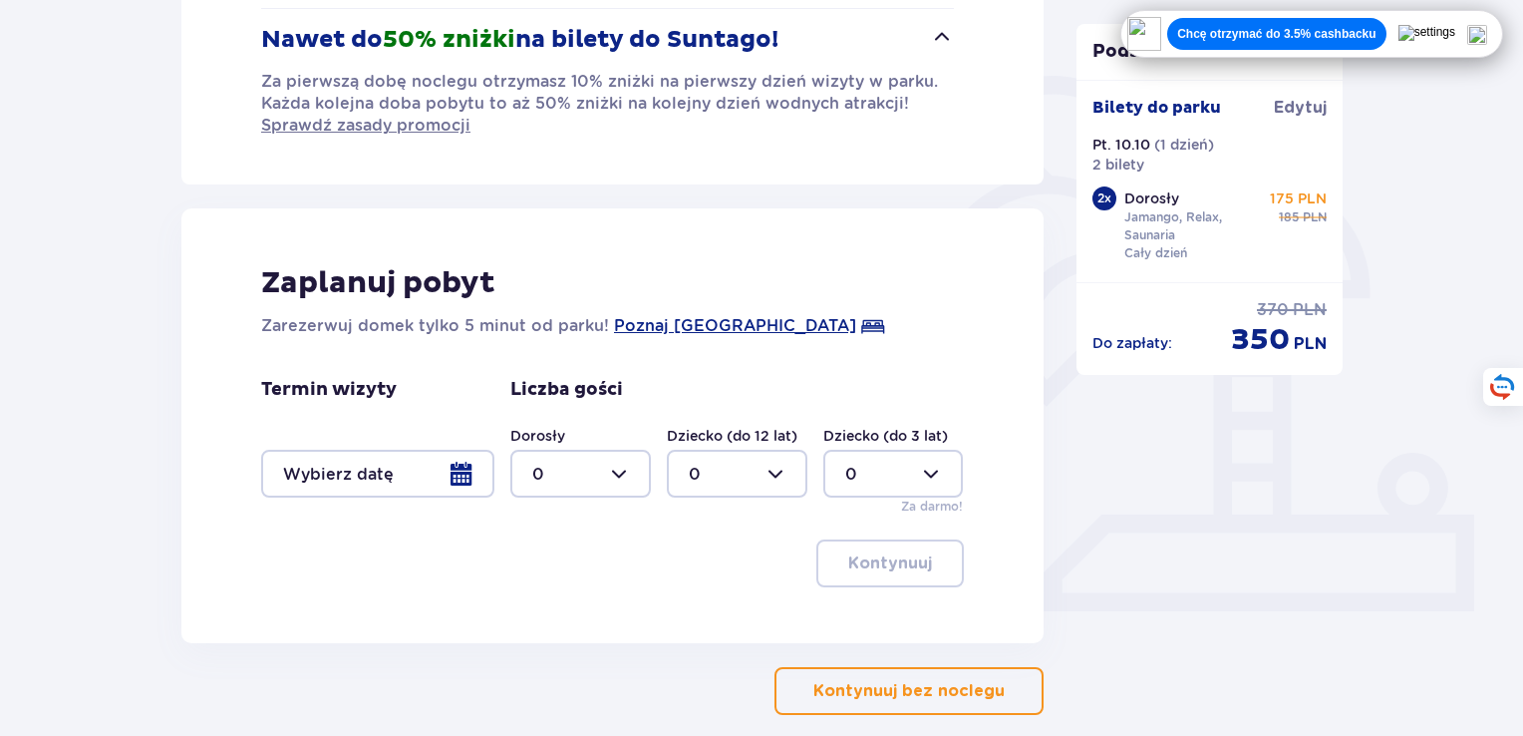
scroll to position [497, 0]
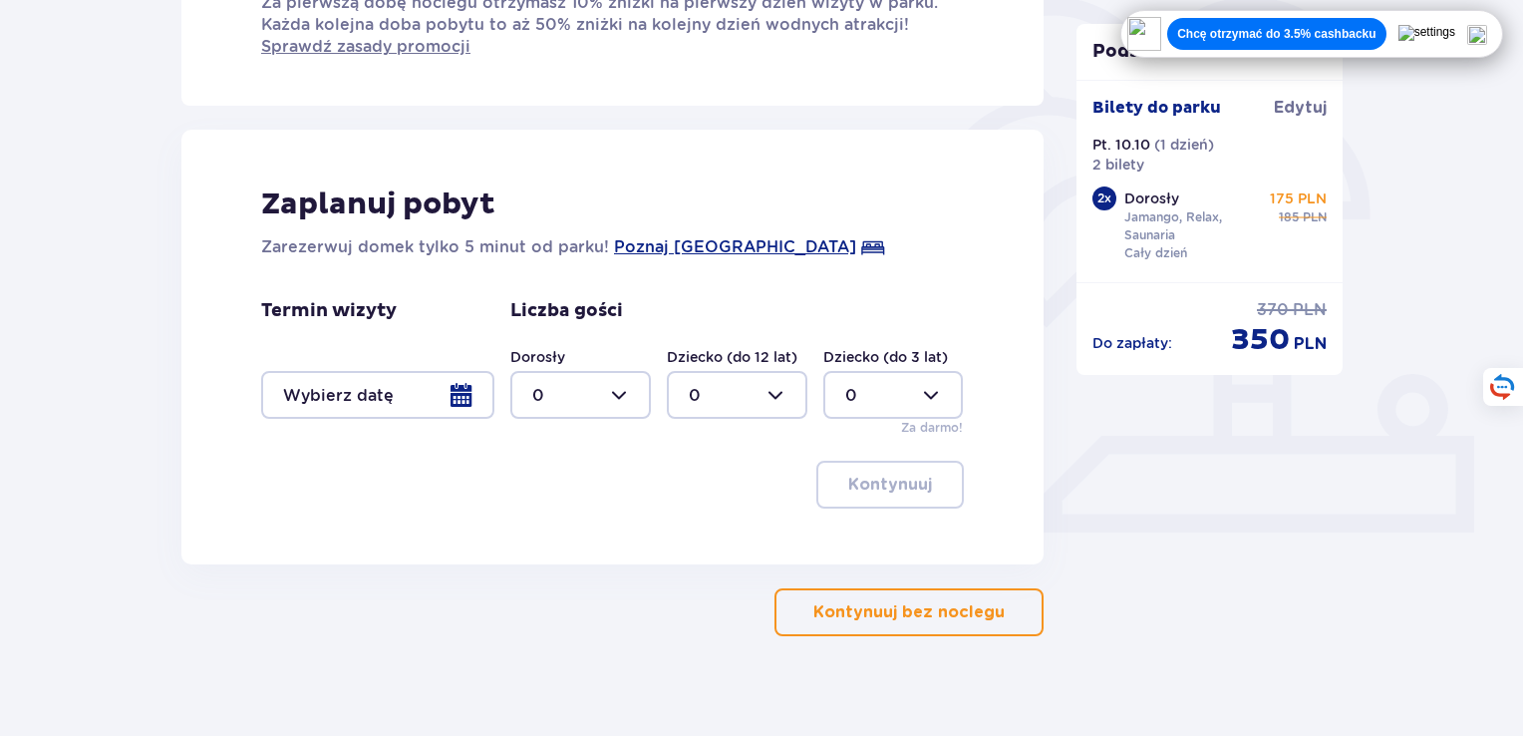
click at [877, 589] on button "Kontynuuj bez noclegu" at bounding box center [909, 612] width 269 height 48
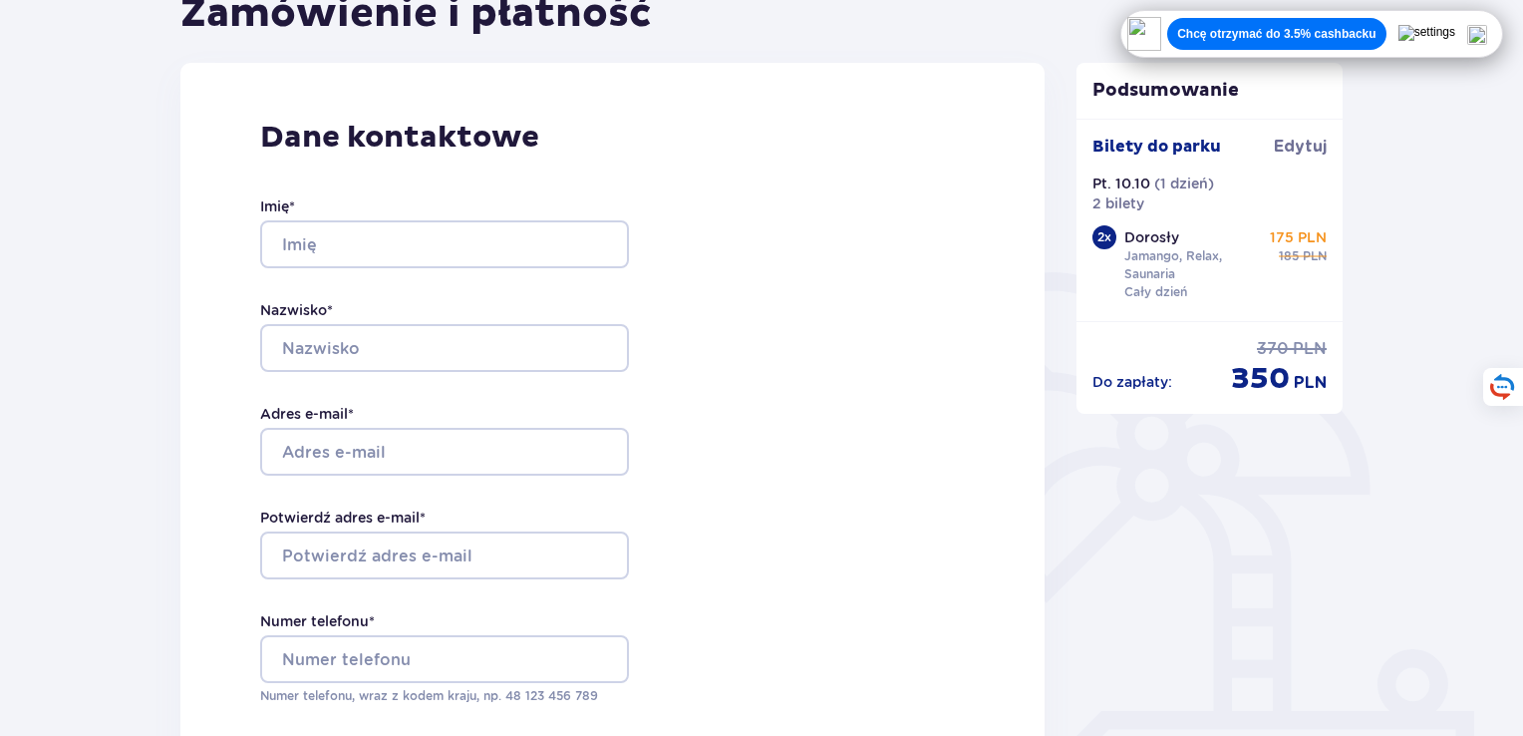
scroll to position [183, 0]
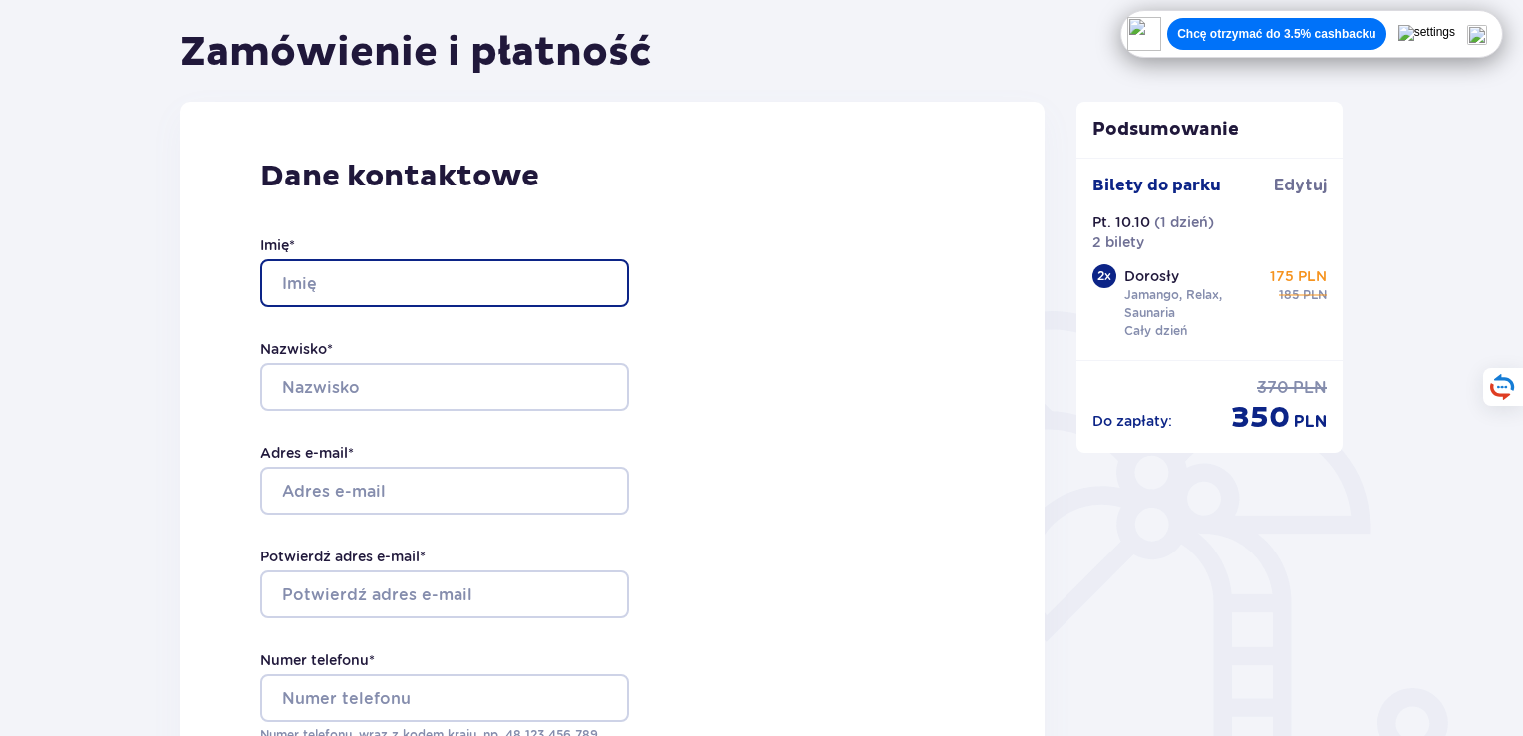
click at [364, 301] on input "Imię *" at bounding box center [444, 283] width 369 height 48
type input "Karol"
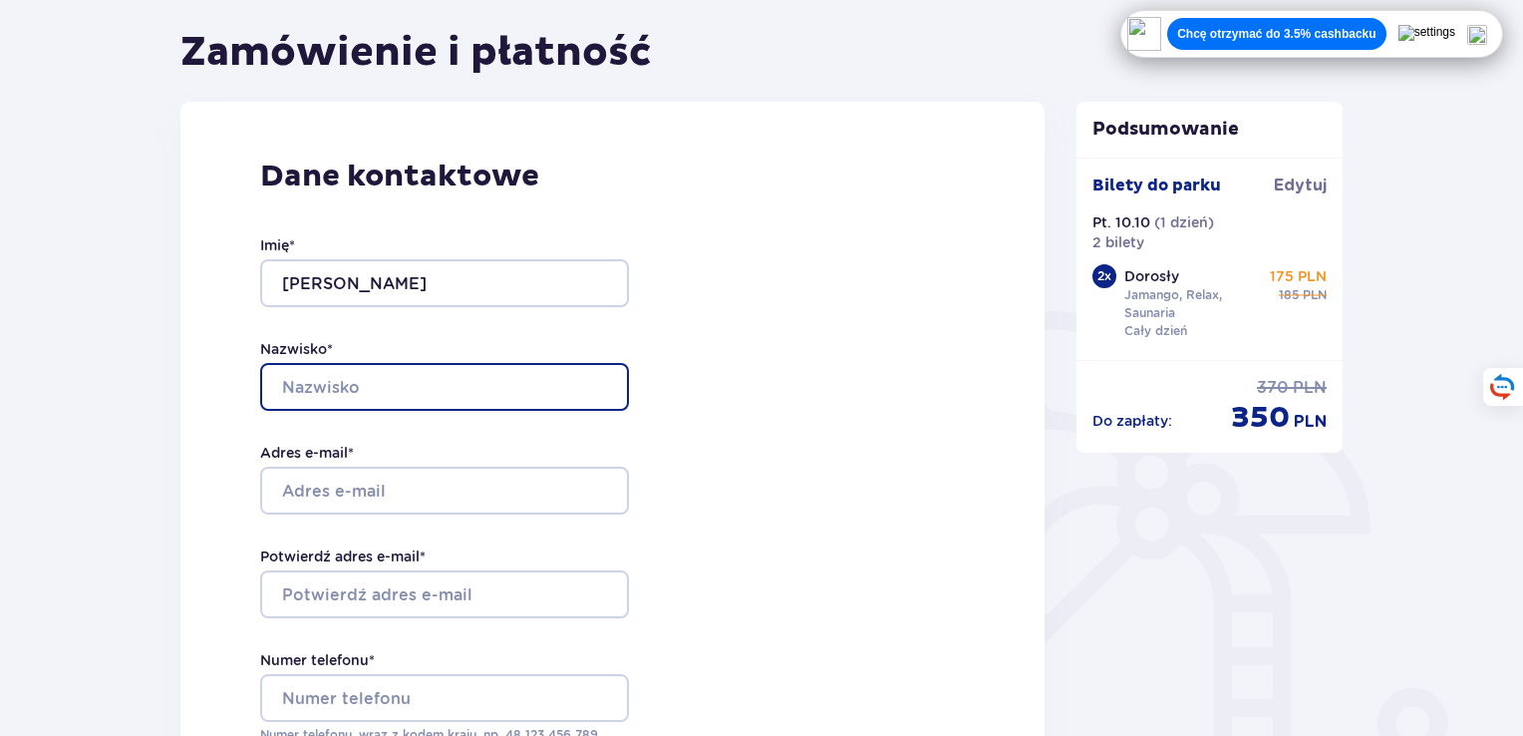
type input "Błaszczyk"
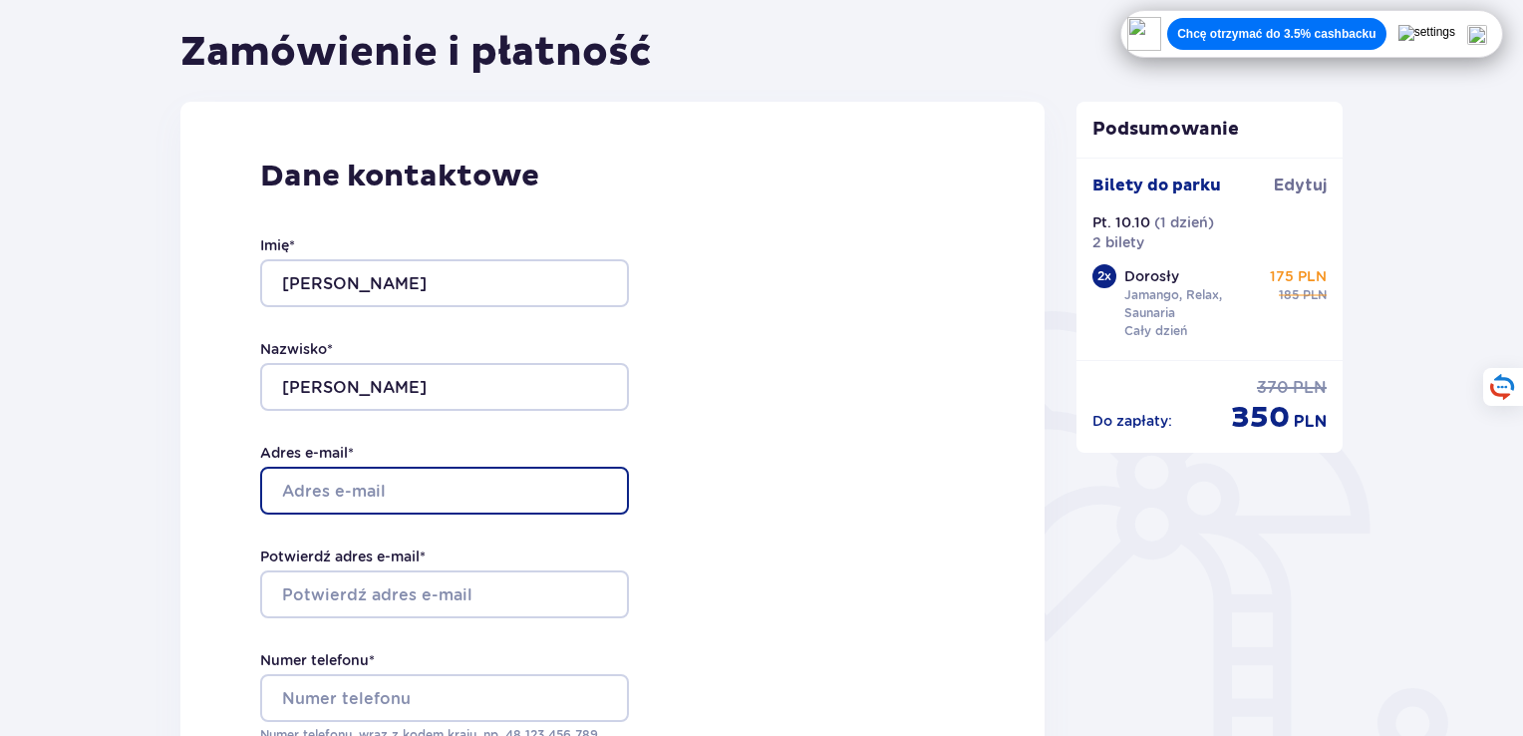
type input "[PERSON_NAME][EMAIL_ADDRESS][DOMAIN_NAME]"
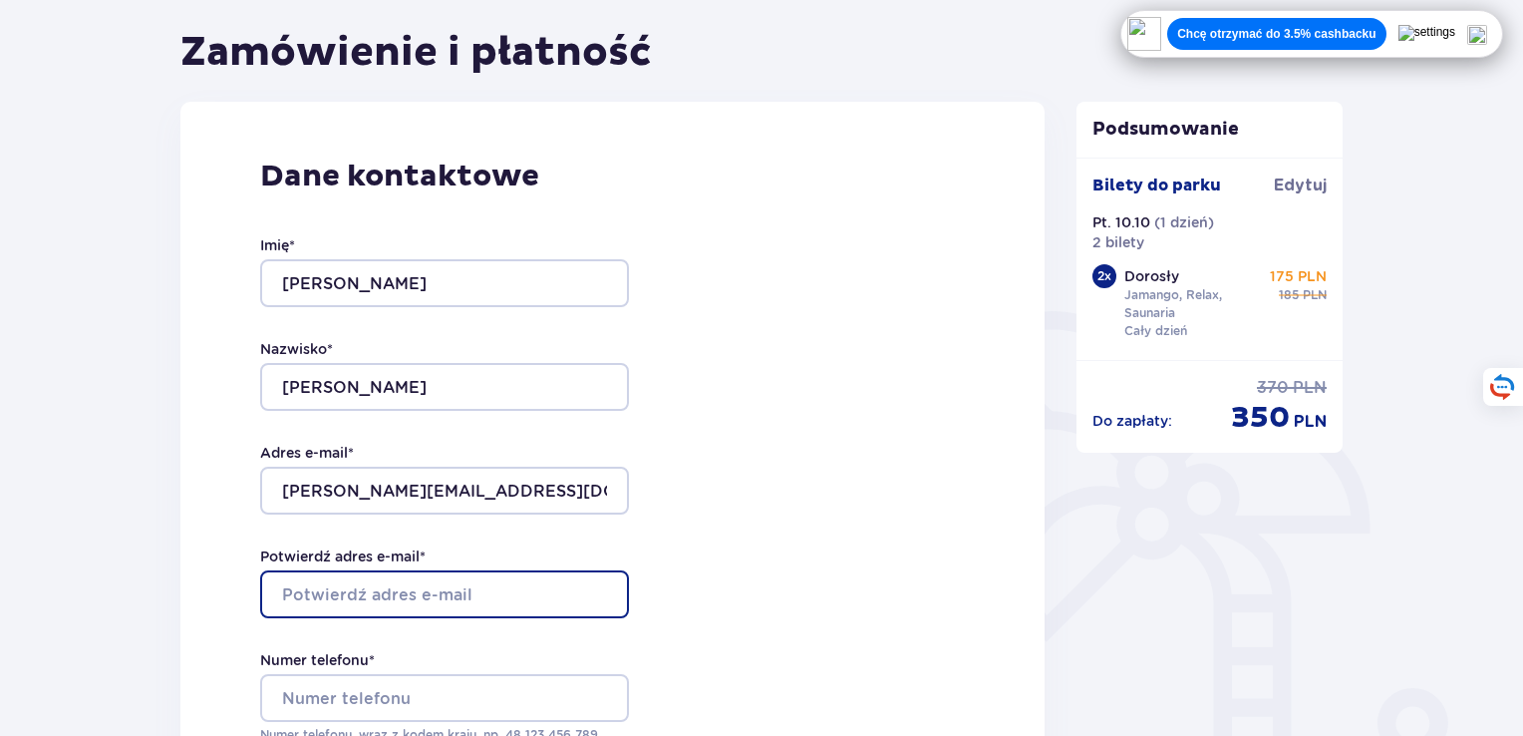
type input "[PERSON_NAME][EMAIL_ADDRESS][DOMAIN_NAME]"
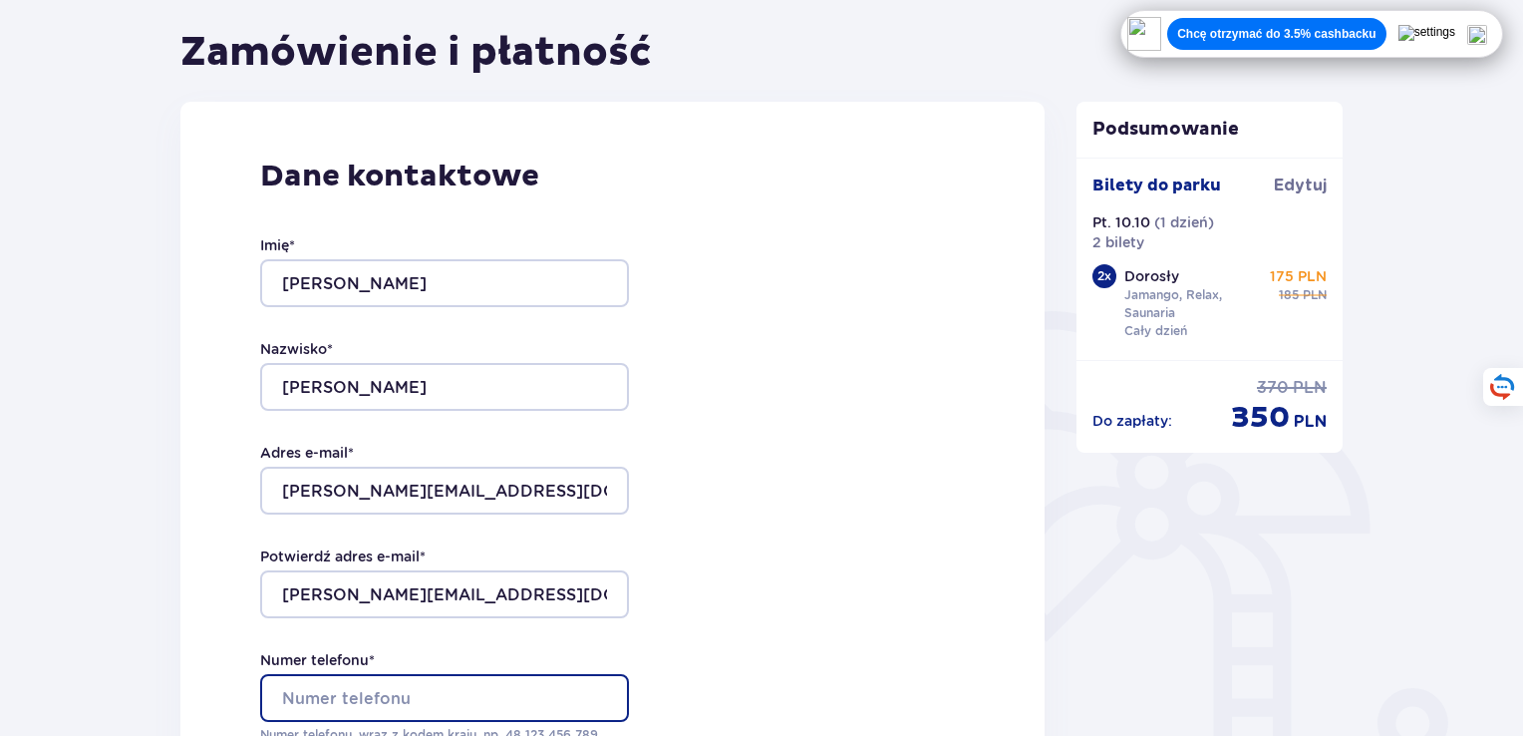
type input "731948302"
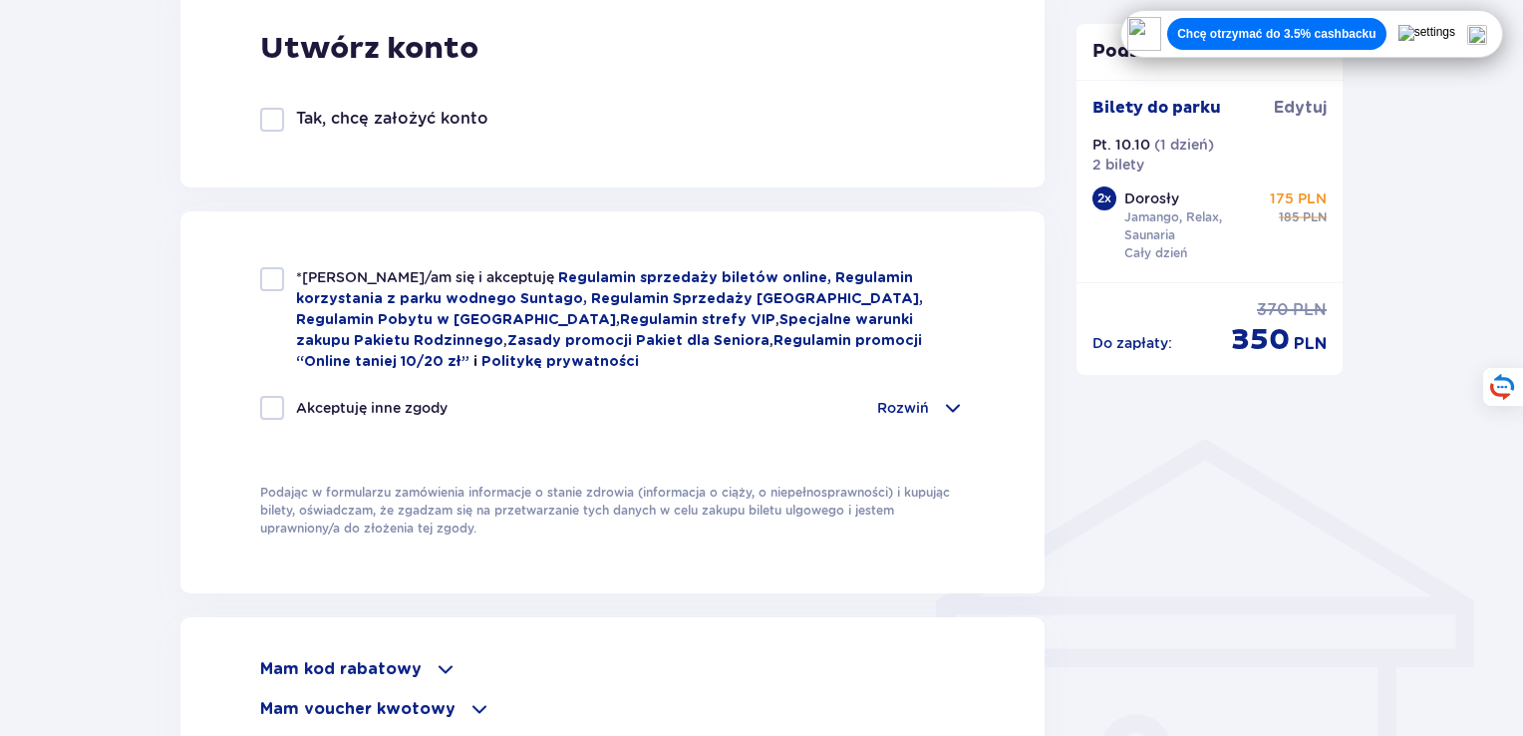
scroll to position [1182, 0]
click at [272, 276] on div at bounding box center [272, 277] width 24 height 24
checkbox input "true"
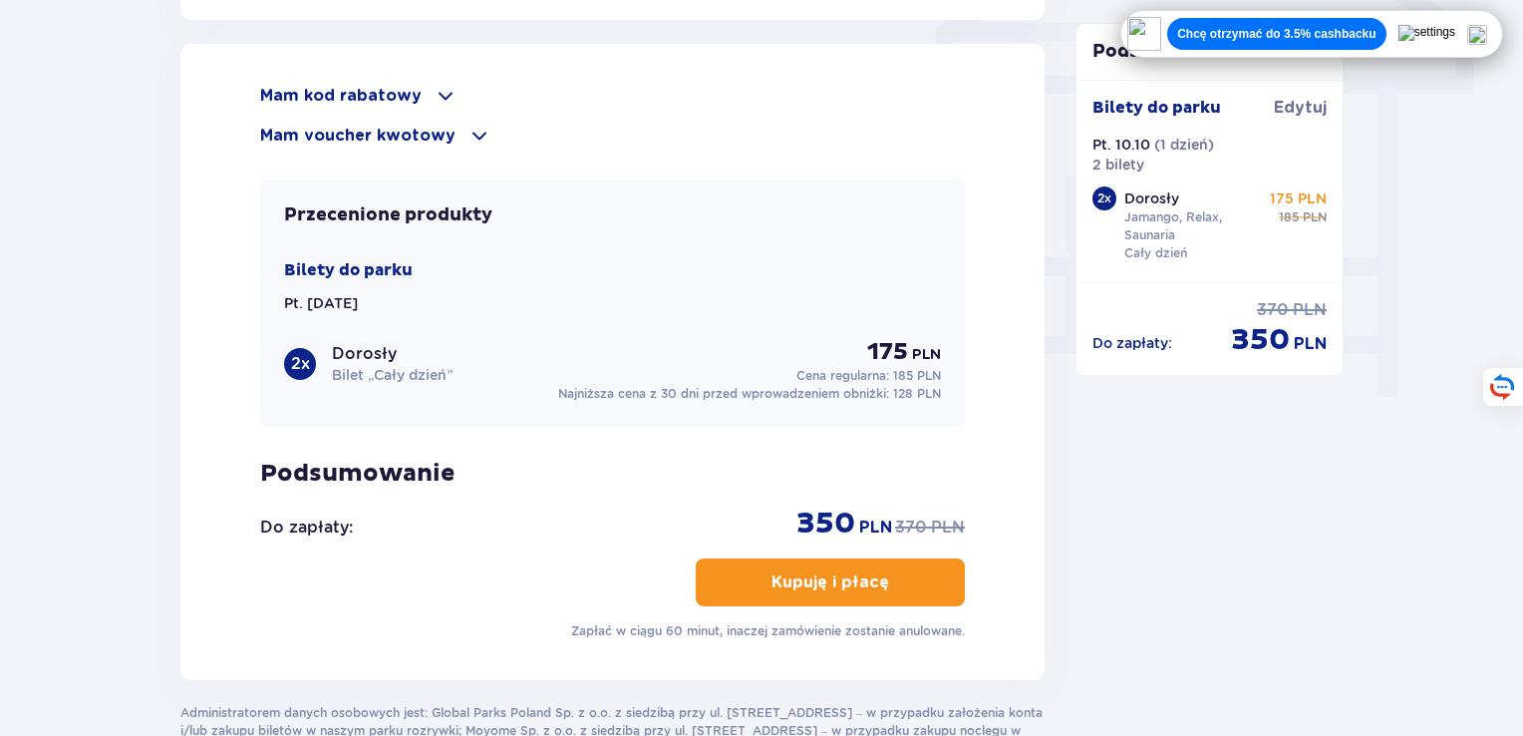
scroll to position [1752, 0]
click at [873, 589] on button "Kupuję i płacę" at bounding box center [830, 583] width 269 height 48
